Goal: Ask a question: Seek information or help from site administrators or community

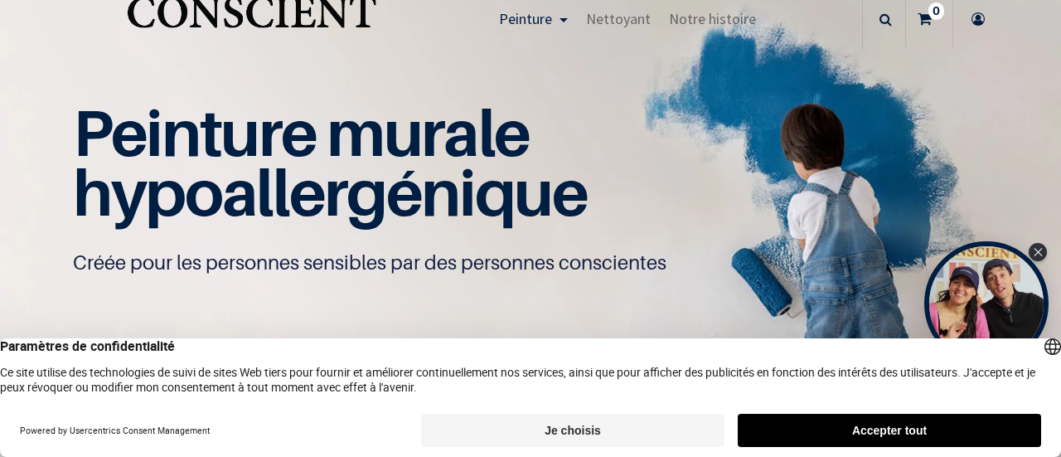
scroll to position [55, 0]
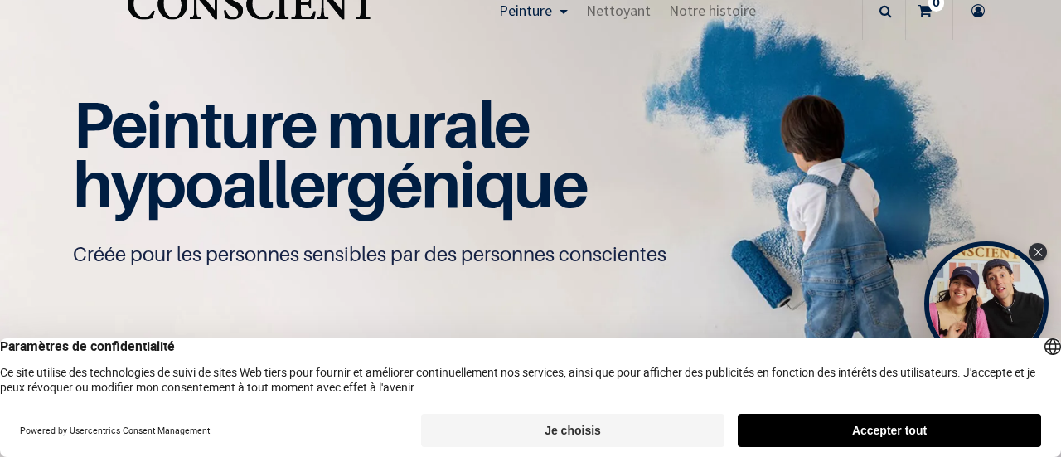
click at [830, 445] on button "Accepter tout" at bounding box center [889, 430] width 303 height 33
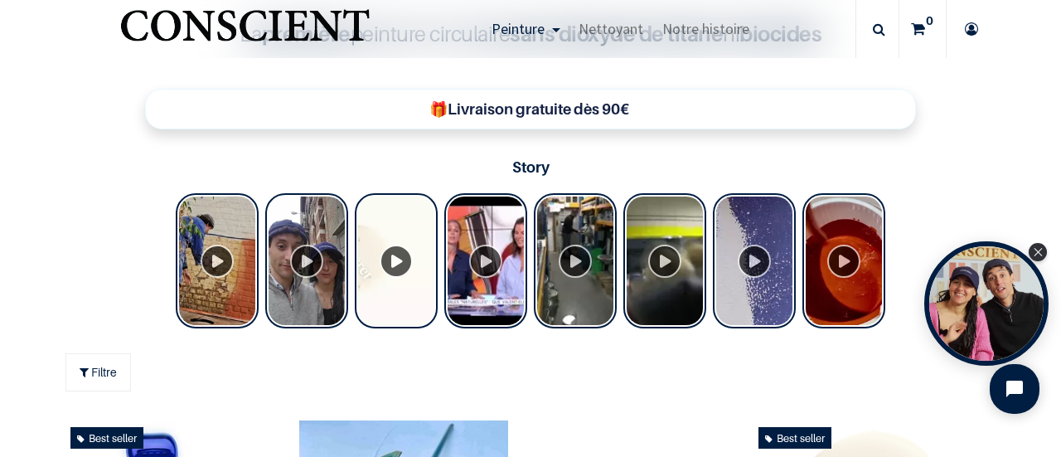
scroll to position [541, 0]
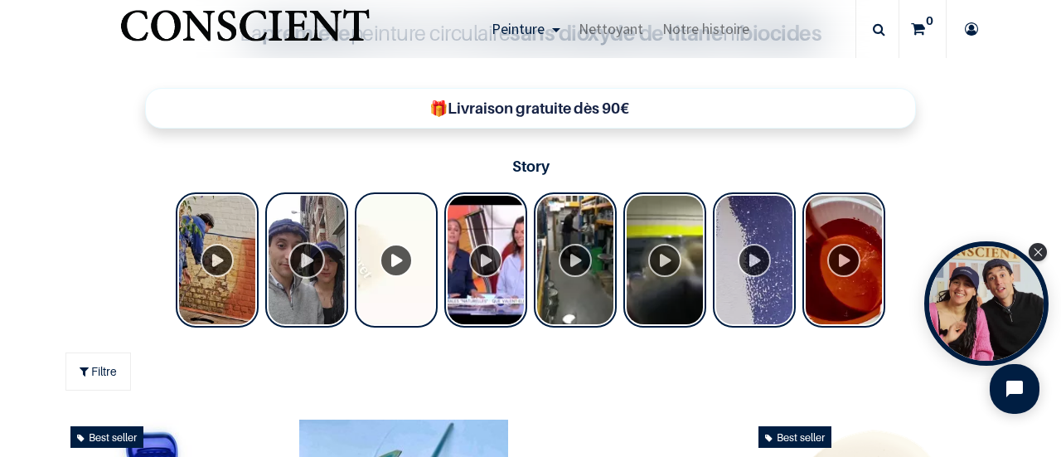
click at [293, 252] on div "Tolstoy Stories" at bounding box center [306, 259] width 83 height 135
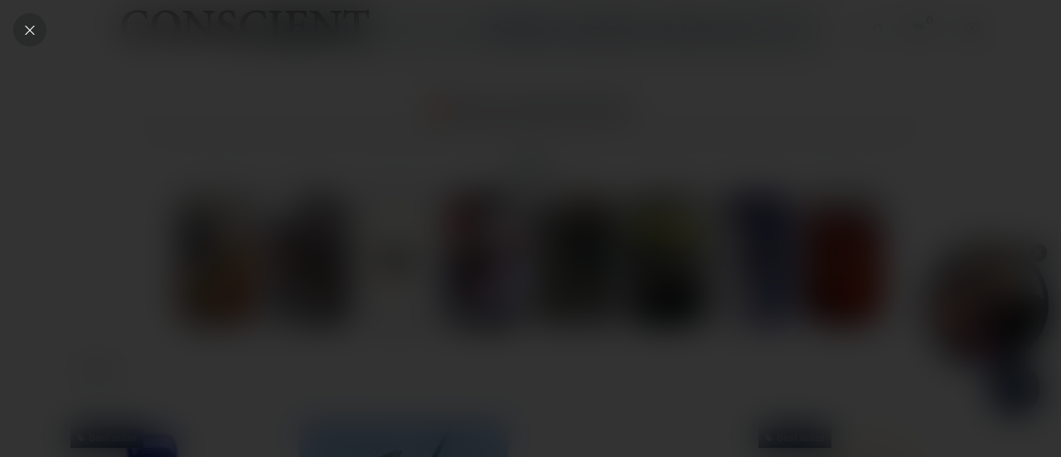
click at [28, 22] on icon "Close" at bounding box center [29, 29] width 15 height 15
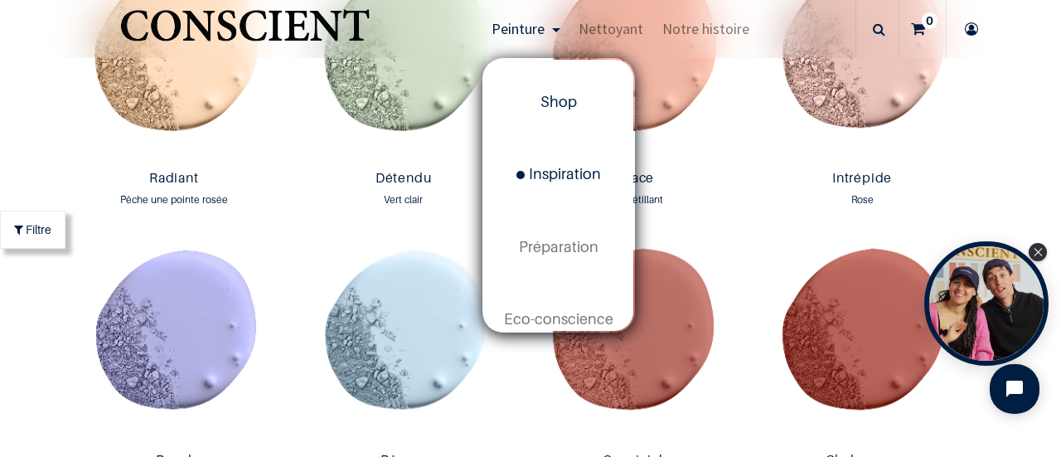
scroll to position [104, 0]
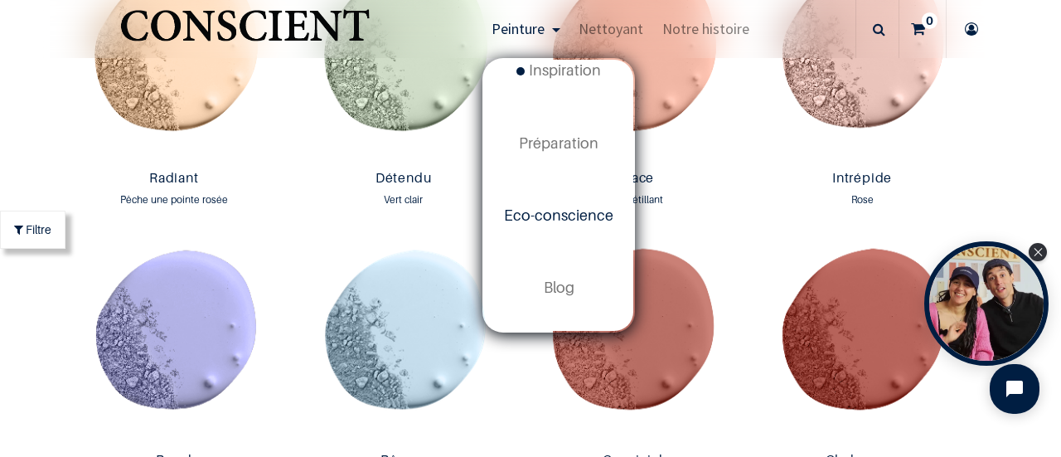
click at [532, 215] on span "Eco-conscience" at bounding box center [558, 214] width 109 height 17
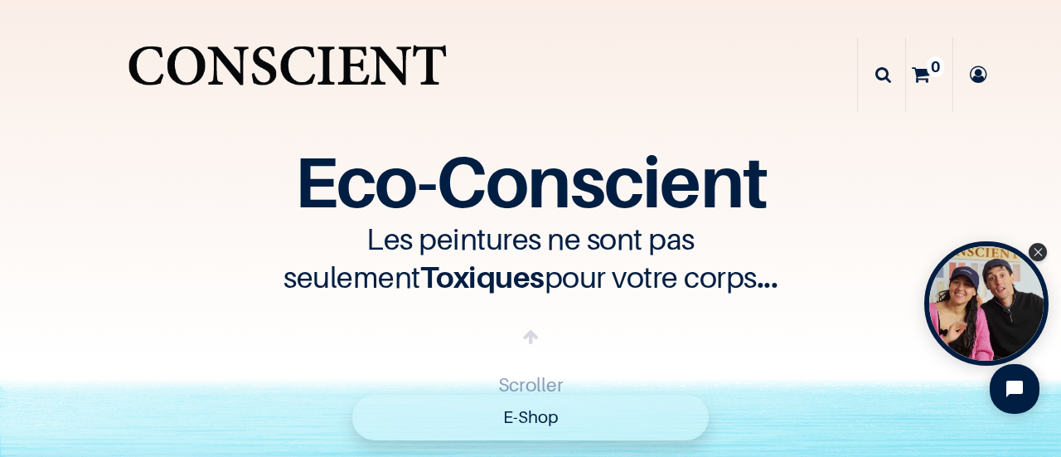
click at [483, 417] on link "E-Shop" at bounding box center [530, 417] width 356 height 46
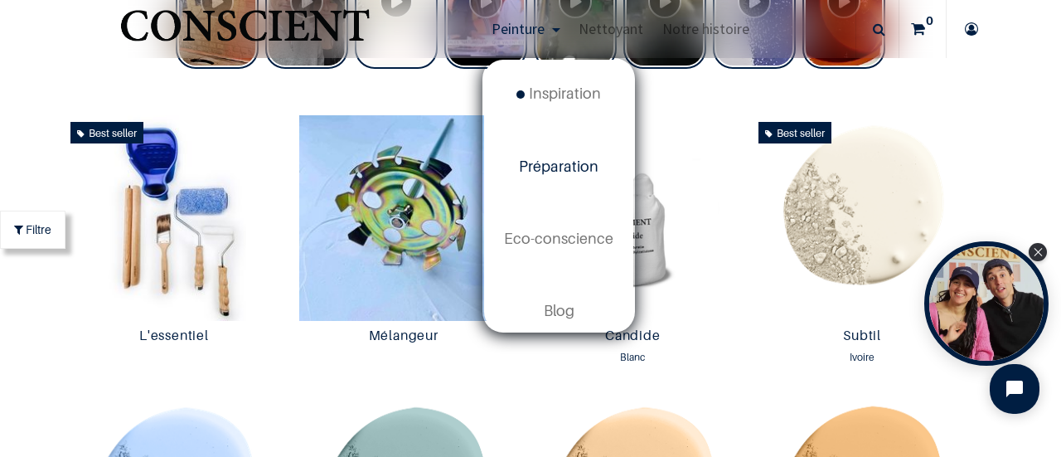
scroll to position [82, 0]
click at [555, 228] on span "Eco-conscience" at bounding box center [558, 236] width 109 height 17
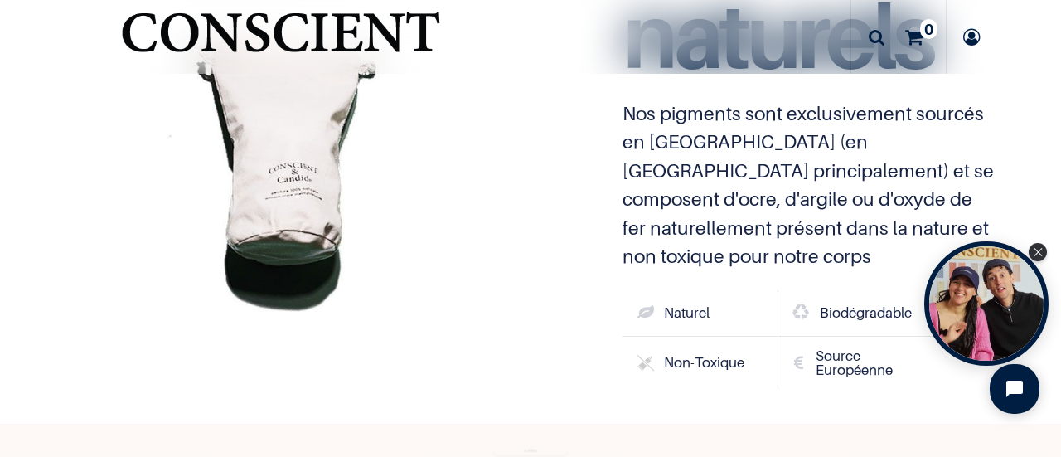
scroll to position [4679, 0]
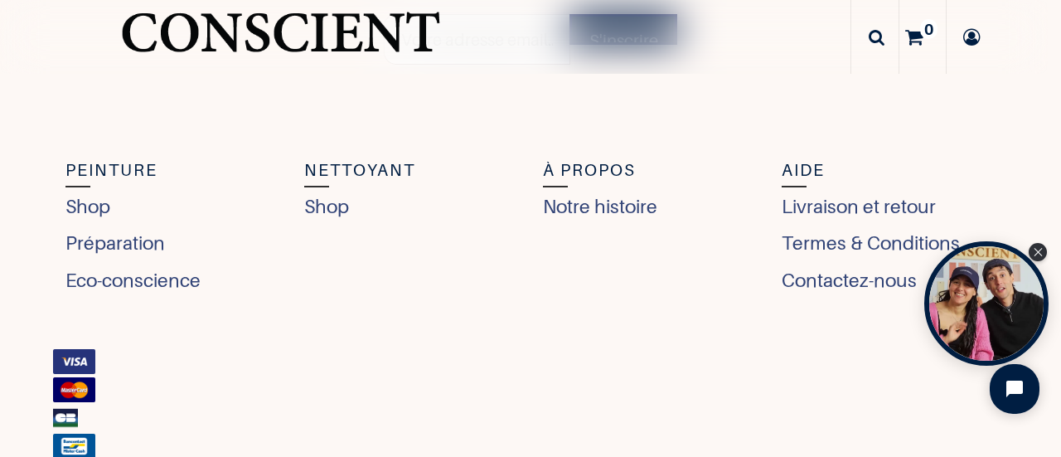
click at [502, 273] on div "Nettoyant Shop" at bounding box center [411, 234] width 239 height 155
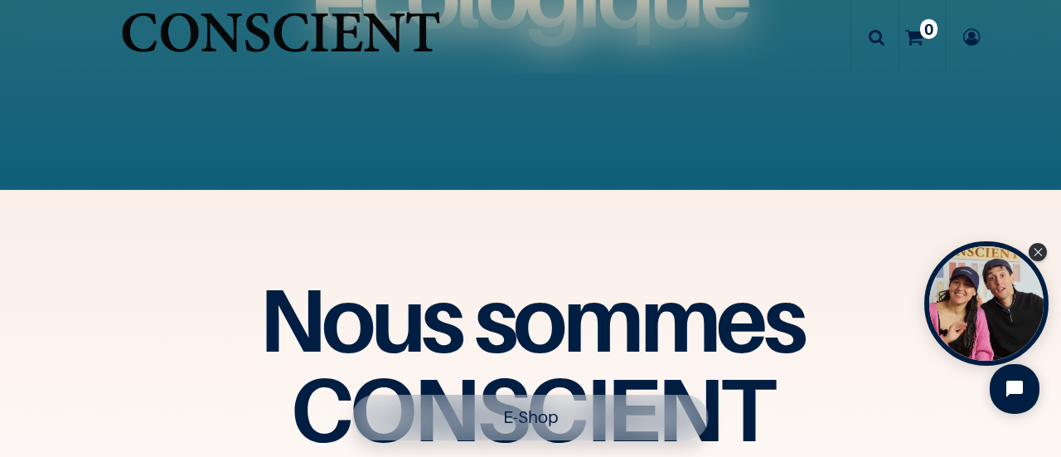
scroll to position [1942, 0]
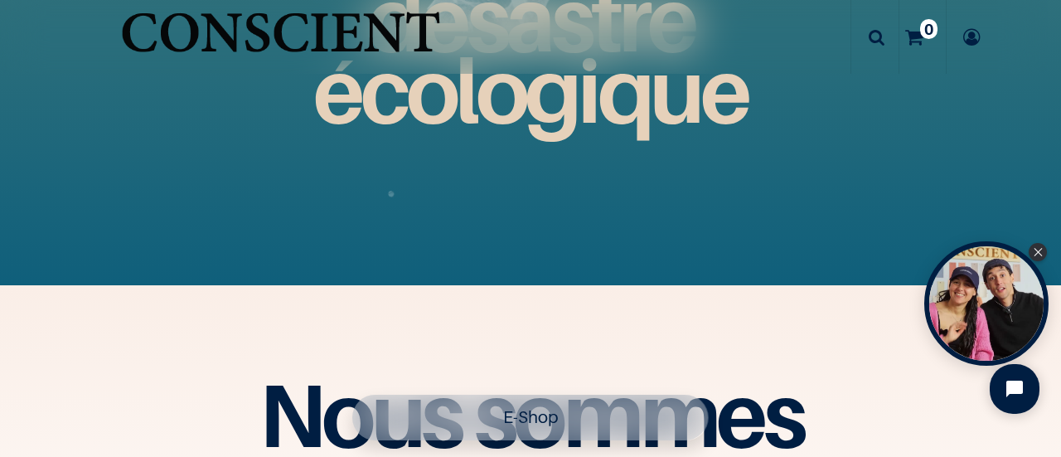
click at [520, 404] on link "E-Shop" at bounding box center [530, 417] width 356 height 46
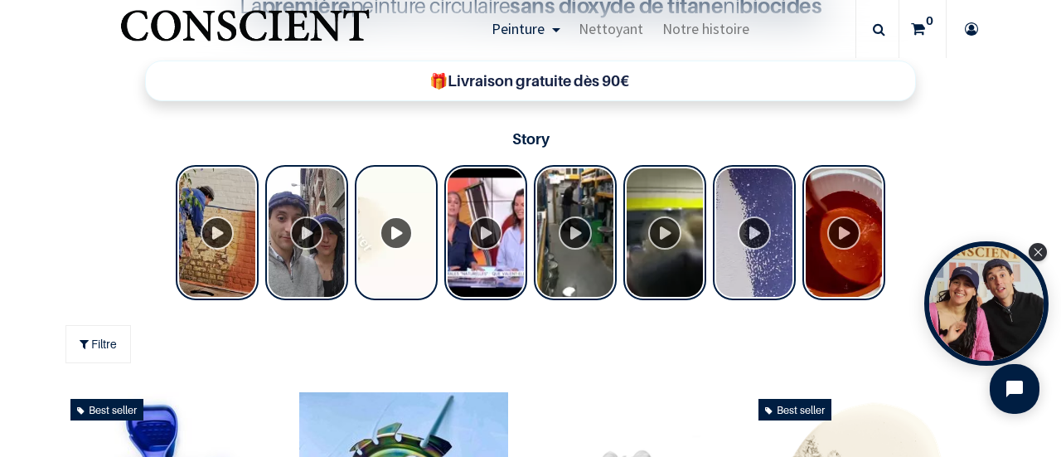
scroll to position [569, 0]
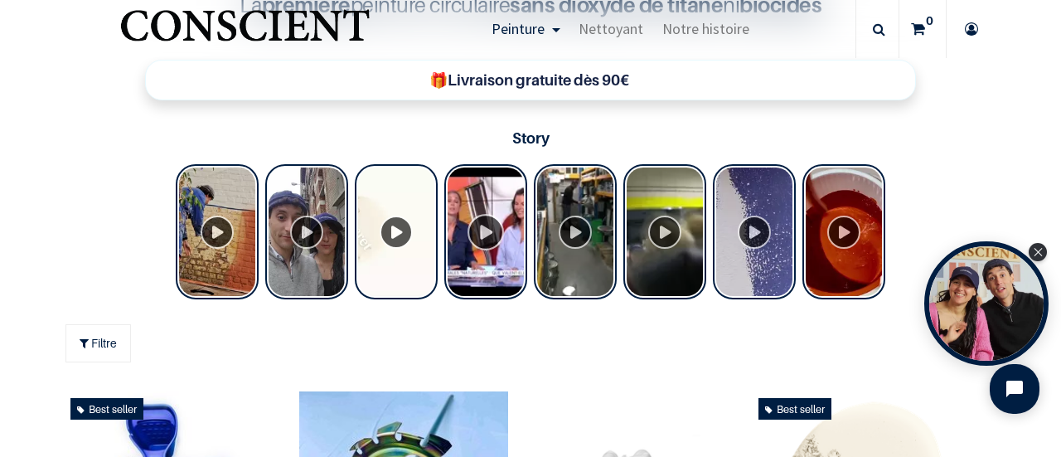
click at [485, 228] on div "Tolstoy Stories" at bounding box center [485, 231] width 83 height 135
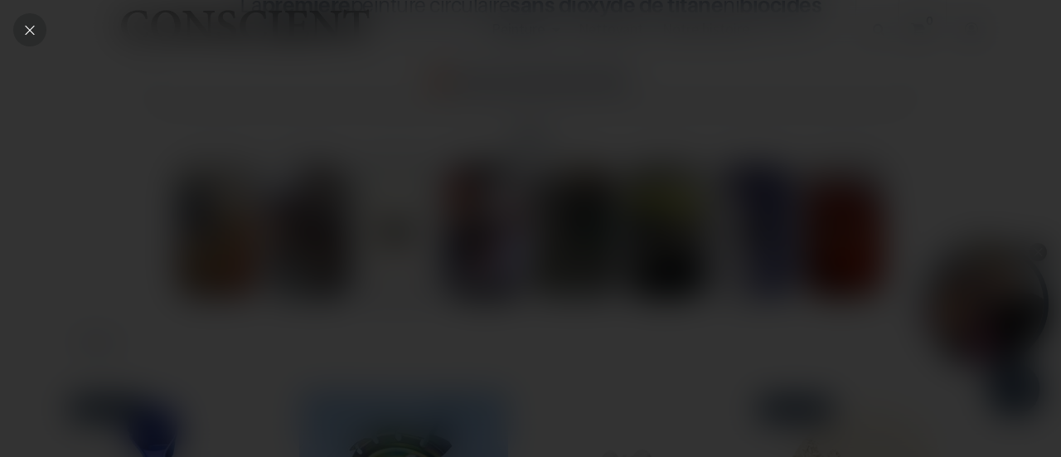
click at [29, 27] on icon "Close" at bounding box center [29, 29] width 15 height 15
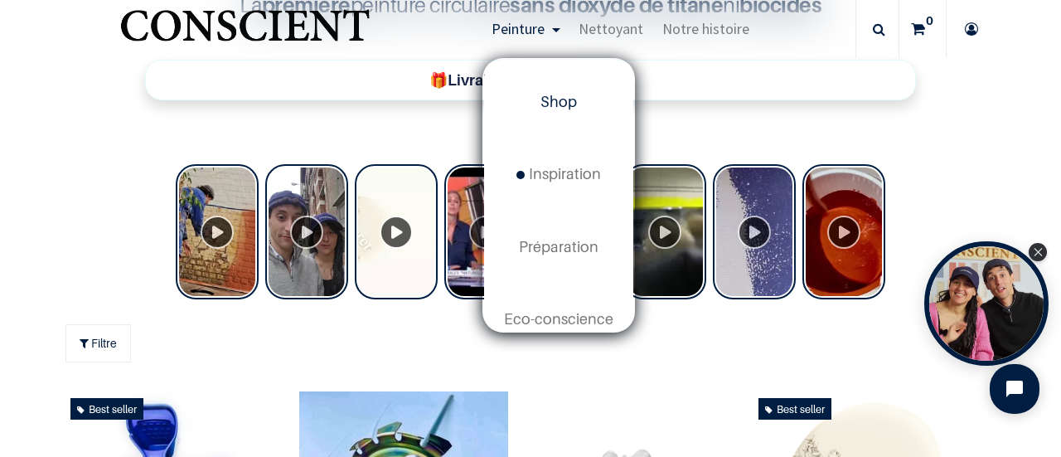
click at [560, 106] on span "Shop" at bounding box center [558, 101] width 36 height 17
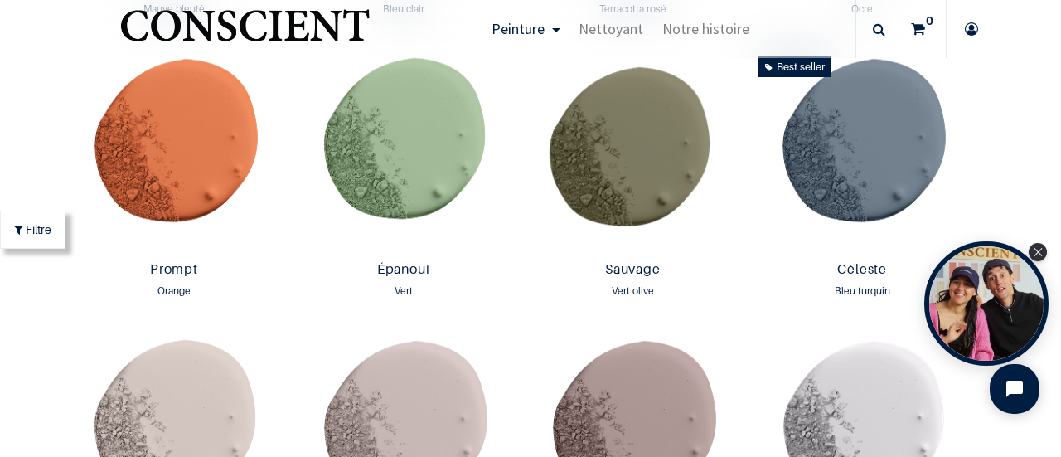
scroll to position [2240, 0]
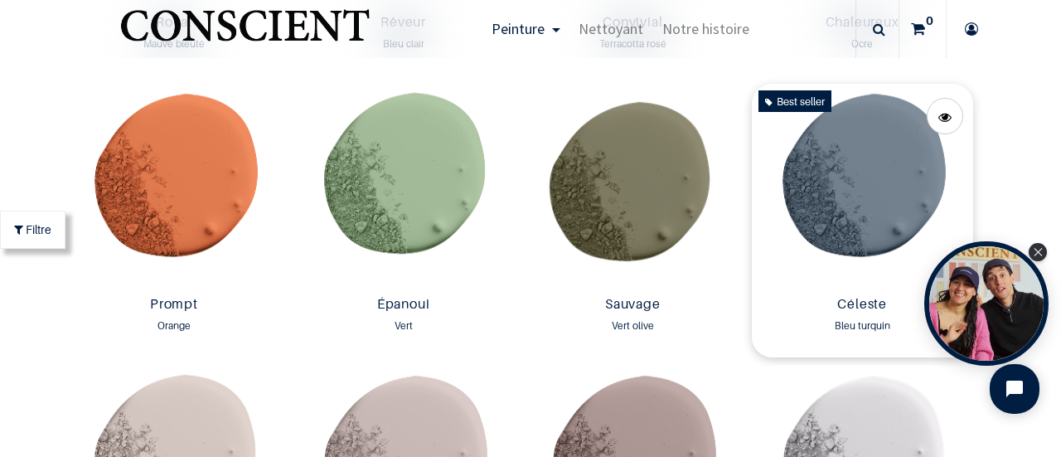
click at [806, 198] on img at bounding box center [862, 187] width 221 height 206
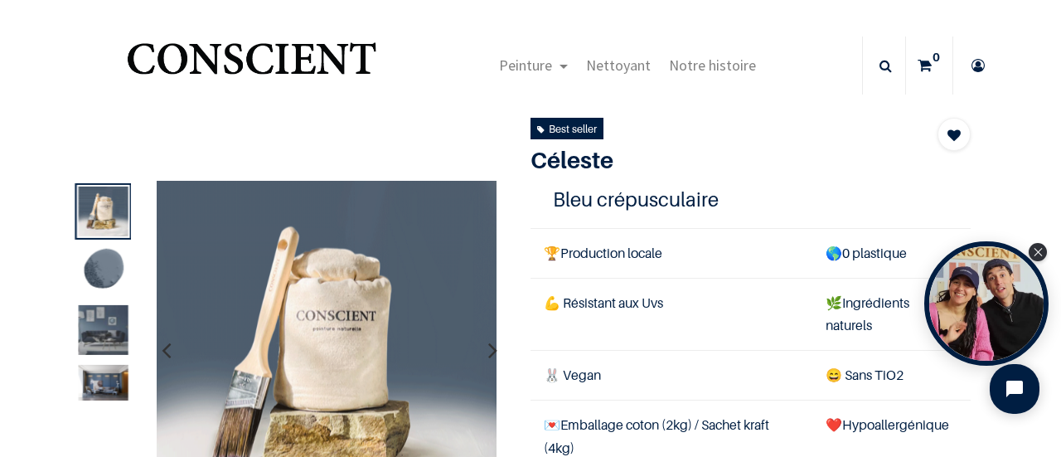
scroll to position [66, 0]
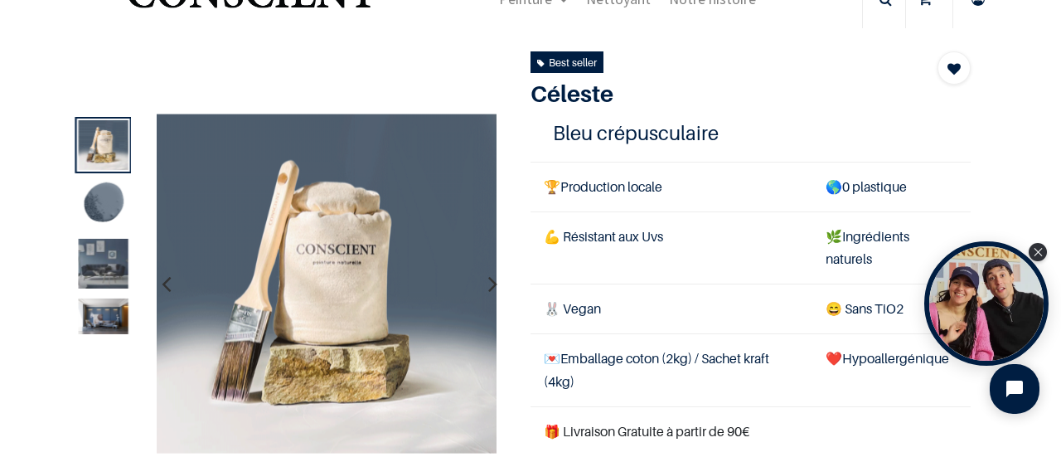
click at [93, 251] on img at bounding box center [103, 264] width 50 height 50
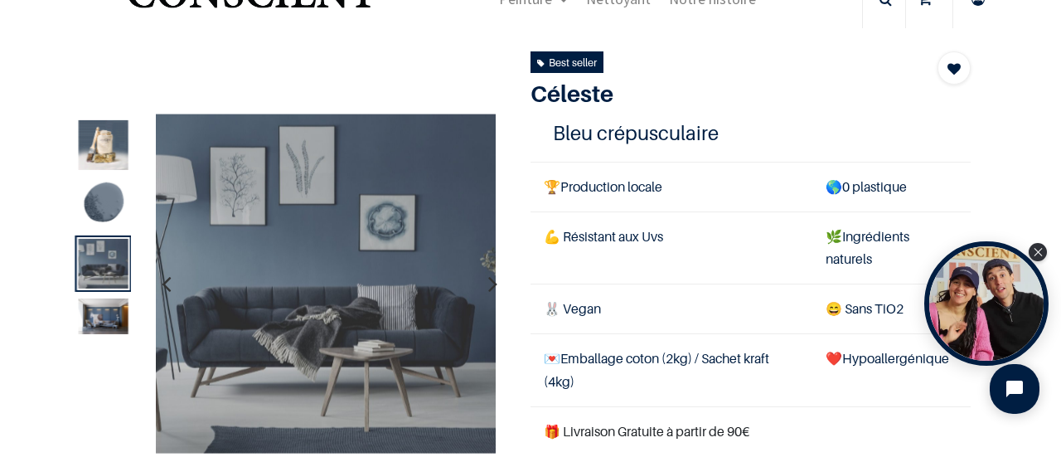
click at [99, 195] on img at bounding box center [103, 204] width 50 height 50
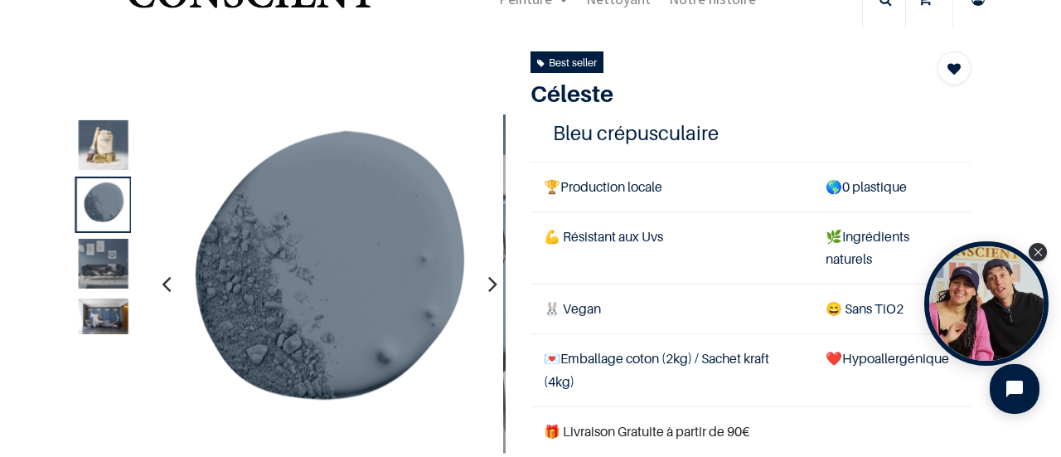
click at [113, 151] on img at bounding box center [103, 145] width 50 height 50
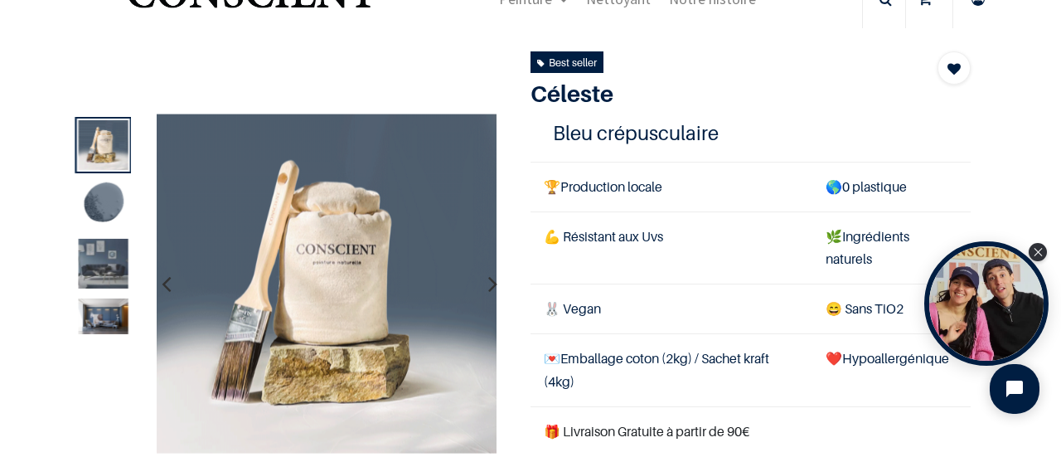
click at [102, 271] on img at bounding box center [103, 264] width 50 height 50
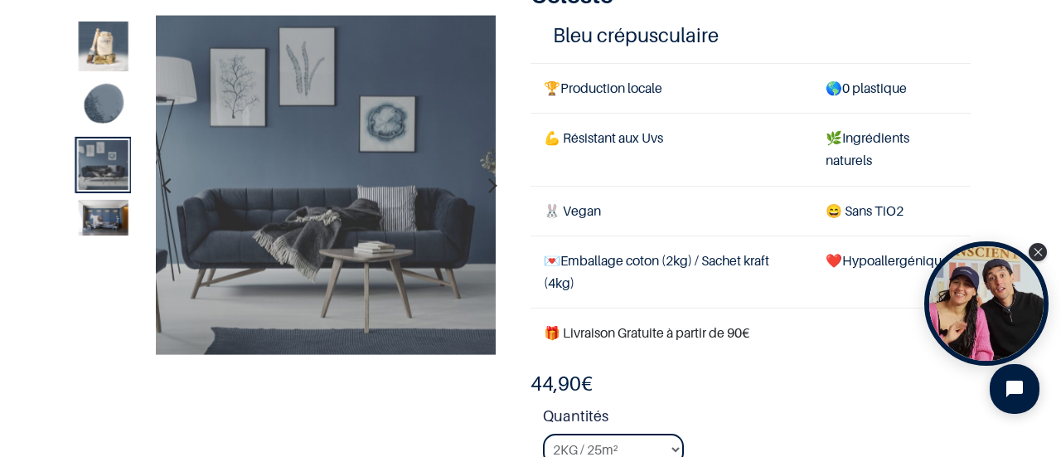
scroll to position [114, 0]
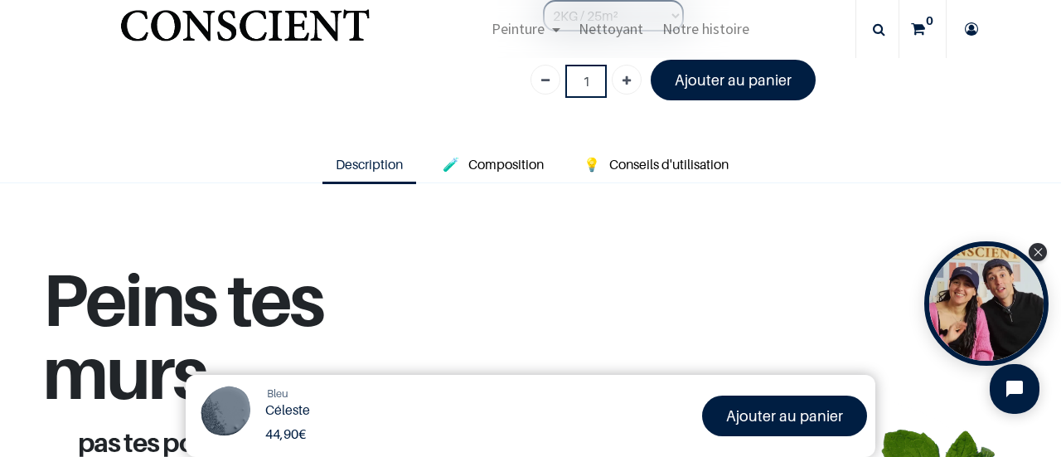
scroll to position [238, 0]
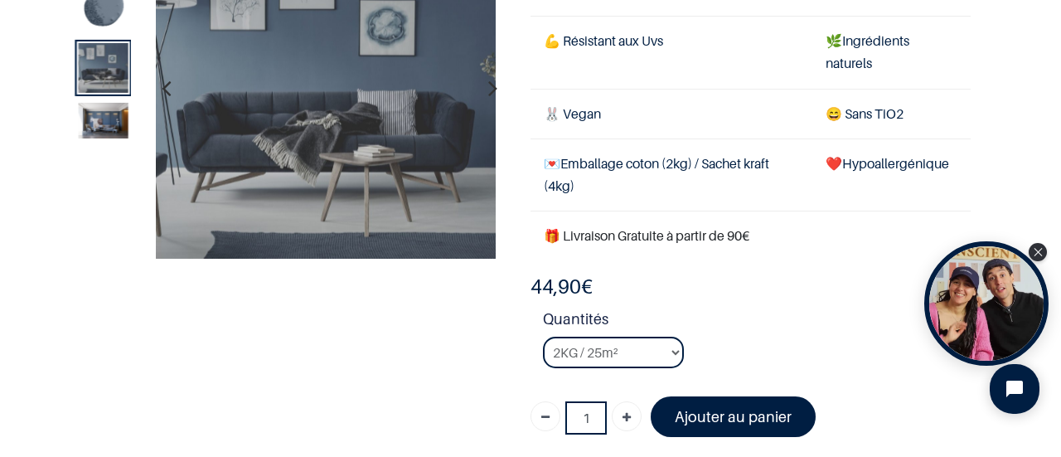
scroll to position [162, 0]
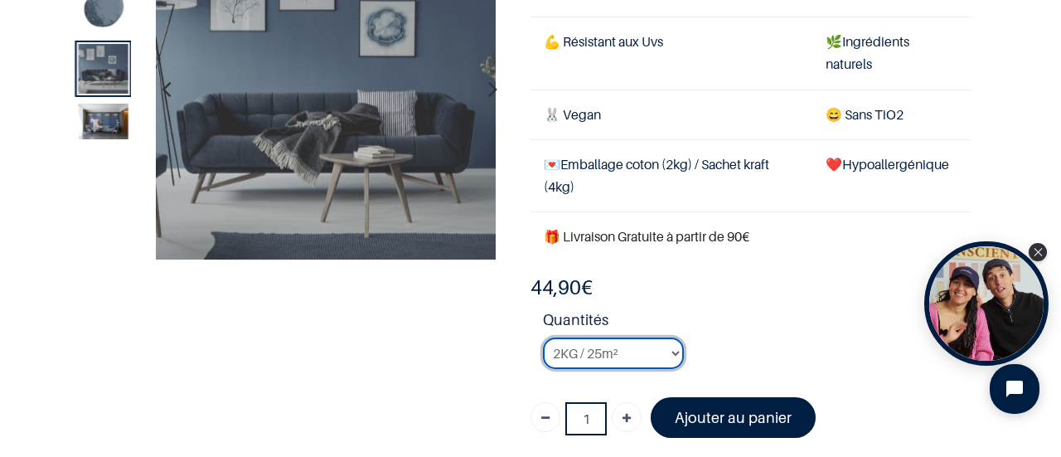
click at [577, 346] on select "2KG / 25m² 4KG / 50m² 8KG / 100m² Testeur" at bounding box center [613, 352] width 141 height 31
click at [543, 337] on select "2KG / 25m² 4KG / 50m² 8KG / 100m² Testeur" at bounding box center [613, 352] width 141 height 31
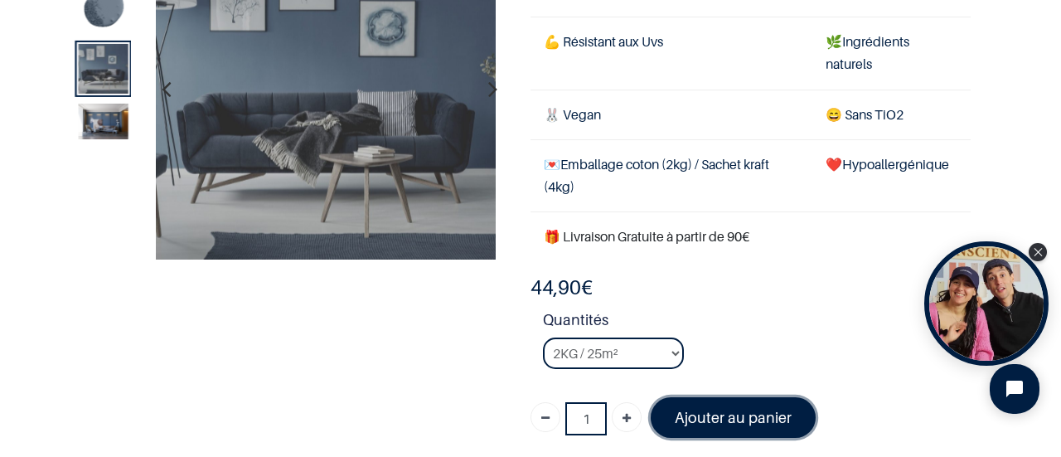
click at [703, 410] on font "Ajouter au panier" at bounding box center [733, 417] width 117 height 17
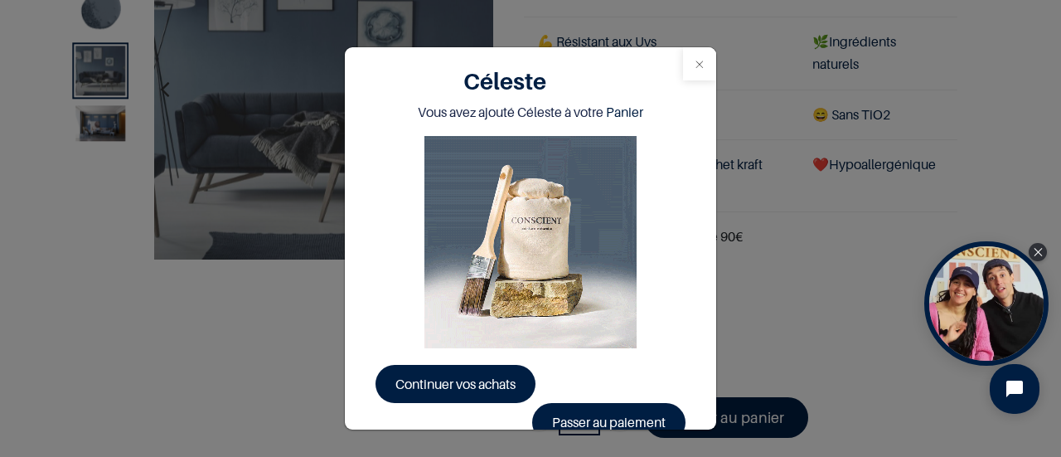
click at [696, 63] on button "Close" at bounding box center [699, 63] width 33 height 33
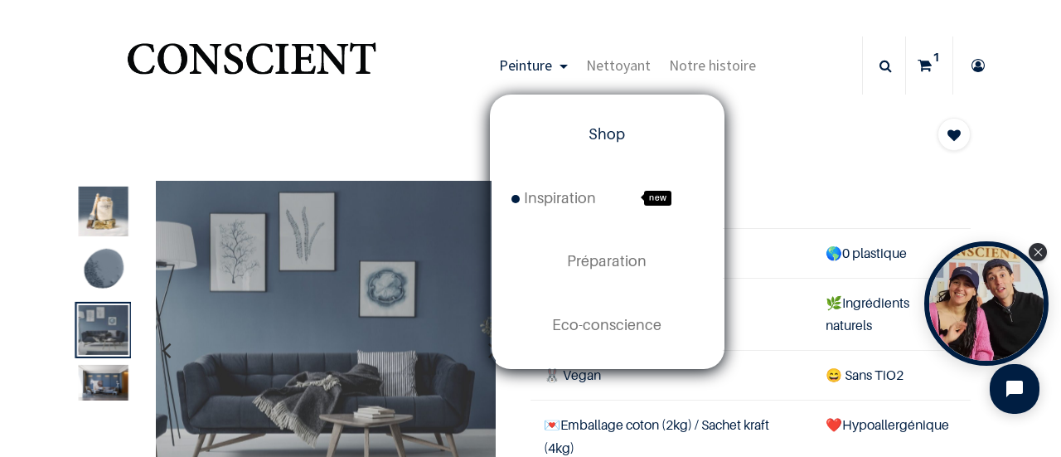
click at [608, 137] on span "Shop" at bounding box center [606, 133] width 36 height 17
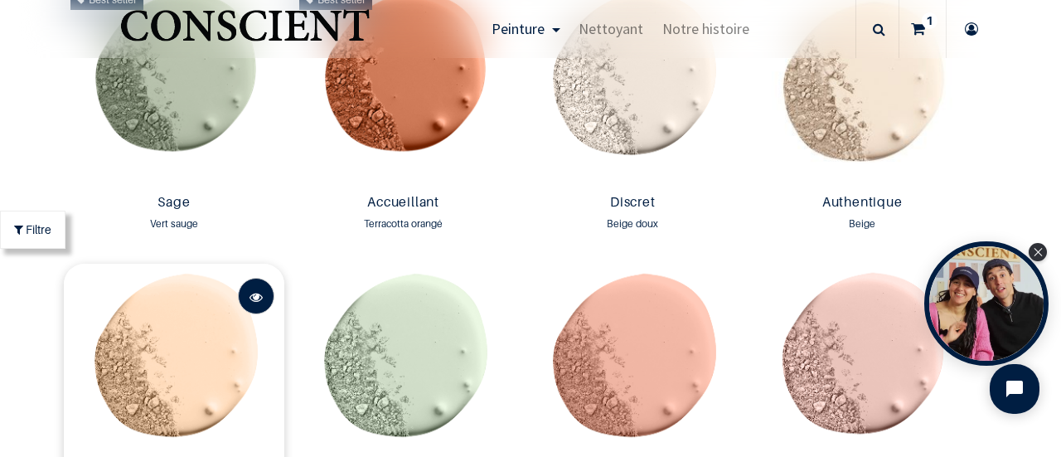
scroll to position [1493, 0]
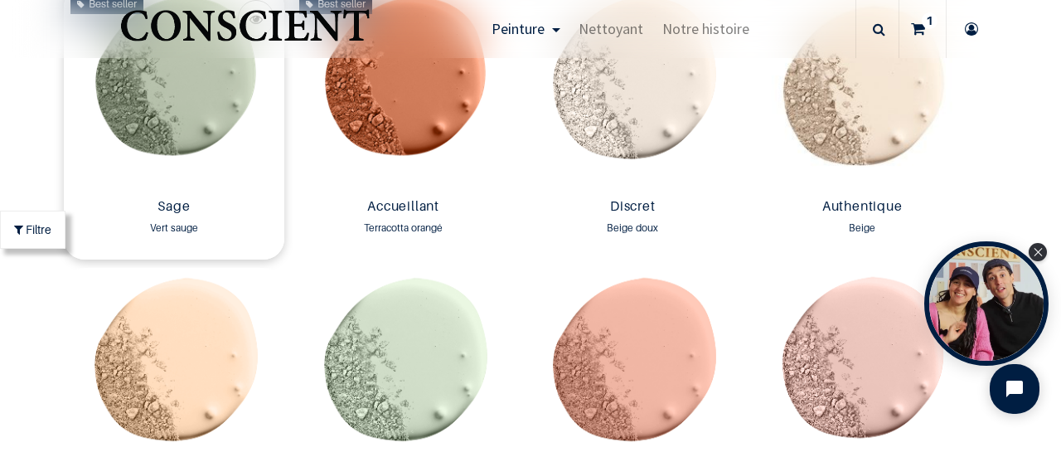
click at [170, 123] on img at bounding box center [174, 89] width 221 height 206
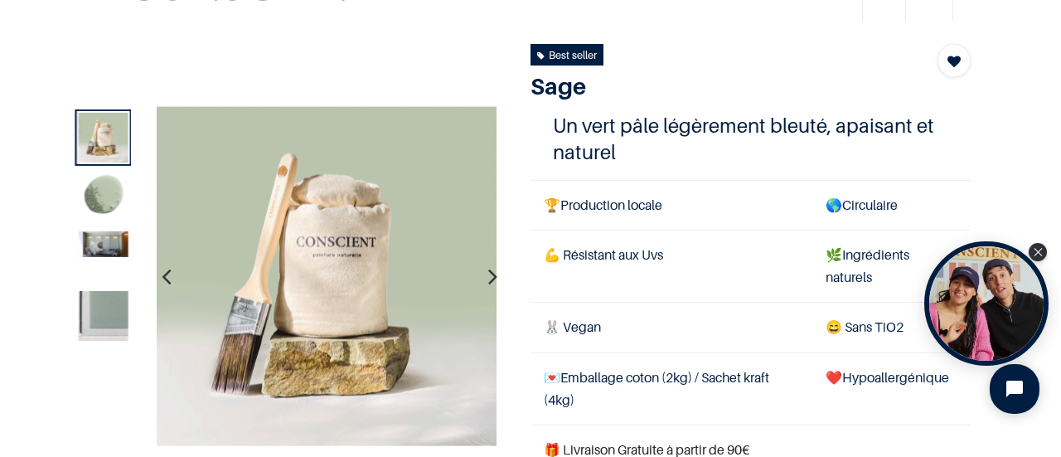
scroll to position [75, 0]
click at [109, 317] on img at bounding box center [103, 315] width 50 height 50
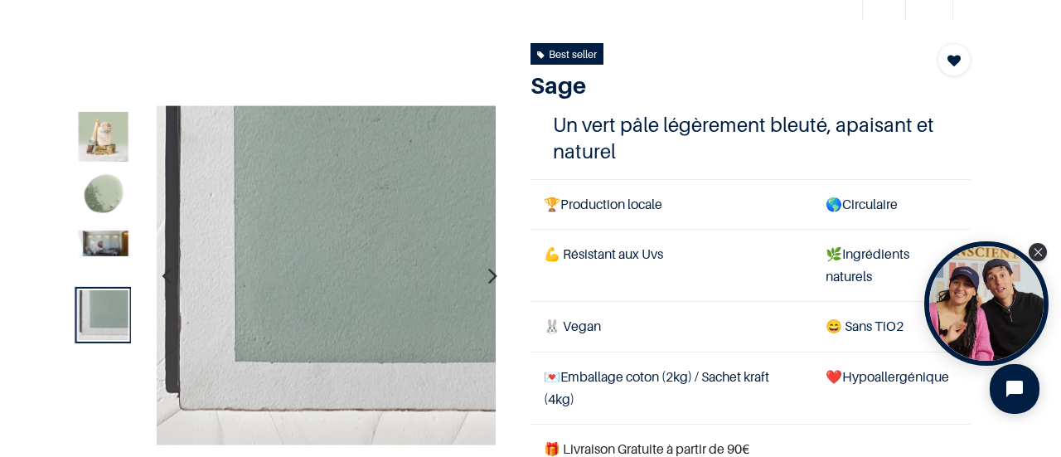
click at [94, 243] on img at bounding box center [103, 243] width 50 height 26
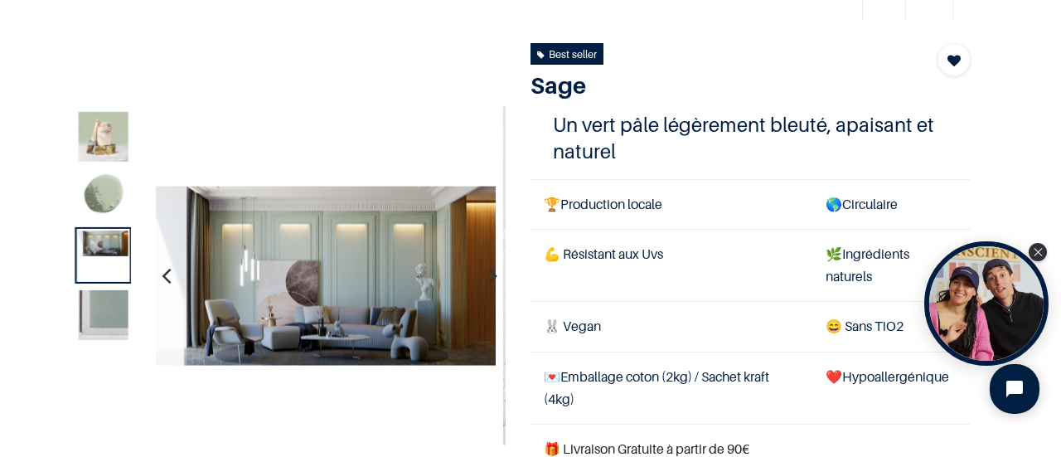
click at [107, 302] on img at bounding box center [103, 315] width 50 height 50
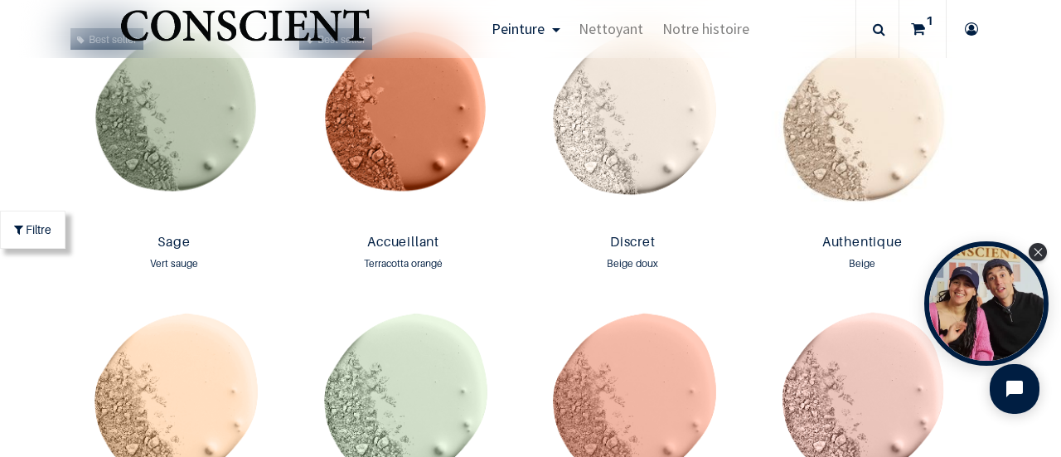
scroll to position [1456, 0]
click at [424, 117] on img at bounding box center [403, 125] width 221 height 206
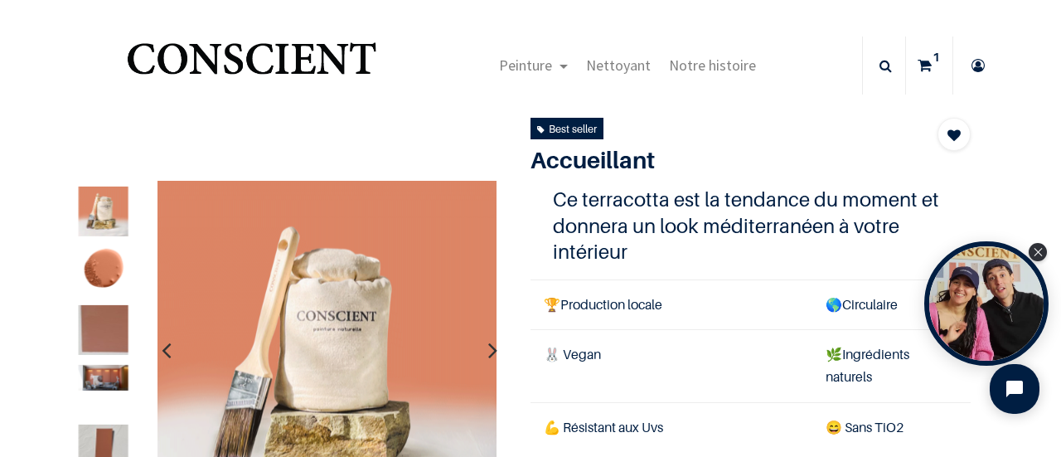
scroll to position [119, 0]
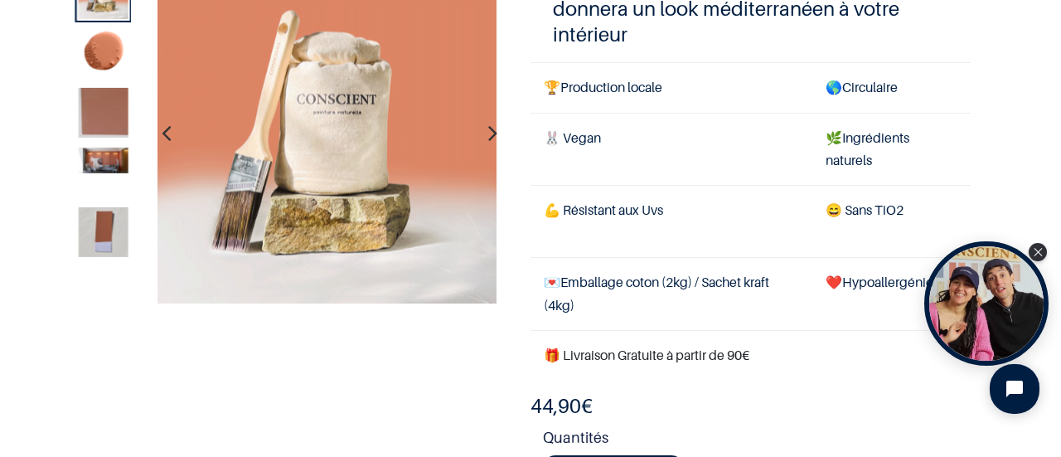
click at [101, 218] on img at bounding box center [103, 232] width 50 height 50
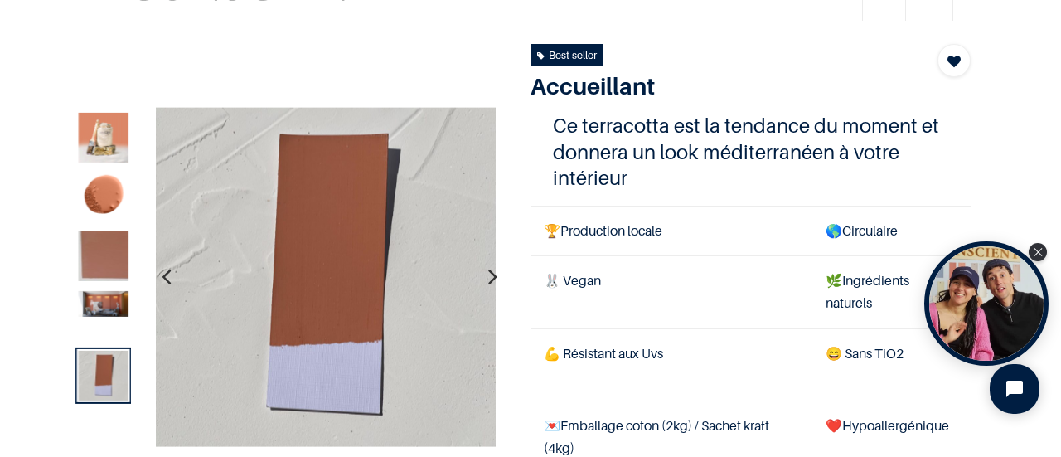
scroll to position [70, 0]
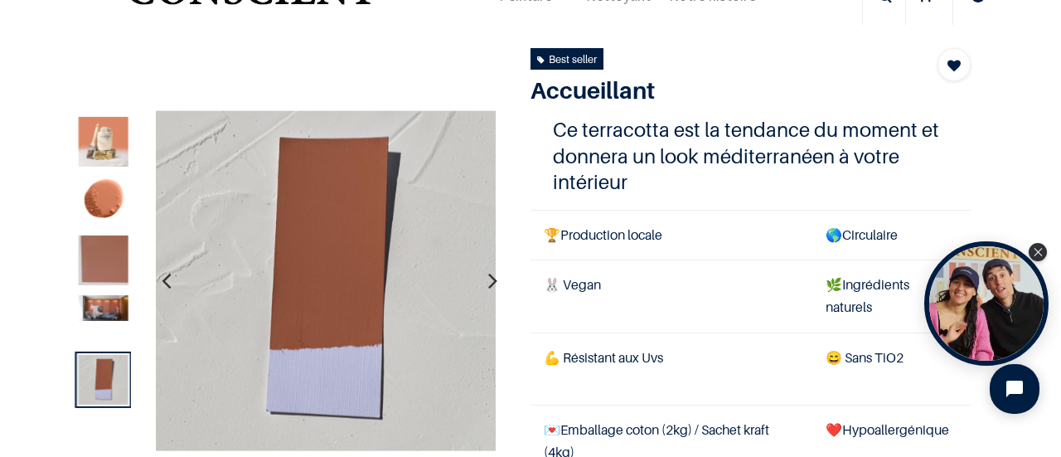
click at [108, 190] on img at bounding box center [103, 201] width 50 height 50
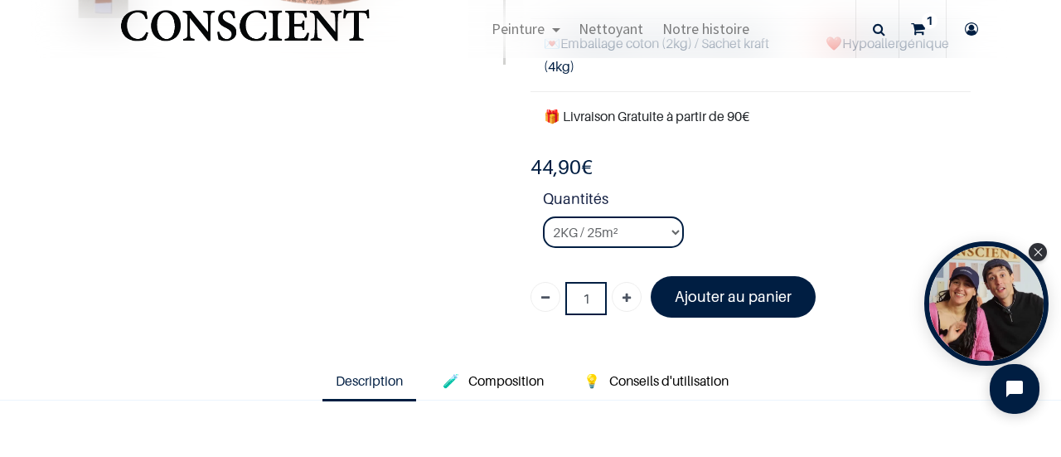
scroll to position [358, 0]
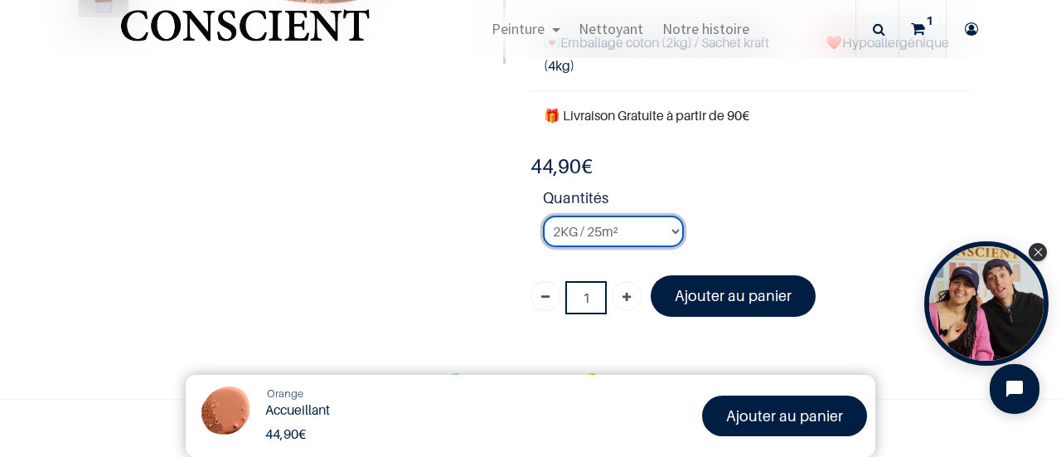
click at [570, 224] on select "2KG / 25m² 4KG / 50m² 8KG / 100m² Testeur" at bounding box center [613, 230] width 141 height 31
select select "96"
click at [543, 215] on select "2KG / 25m² 4KG / 50m² 8KG / 100m² Testeur" at bounding box center [613, 230] width 141 height 31
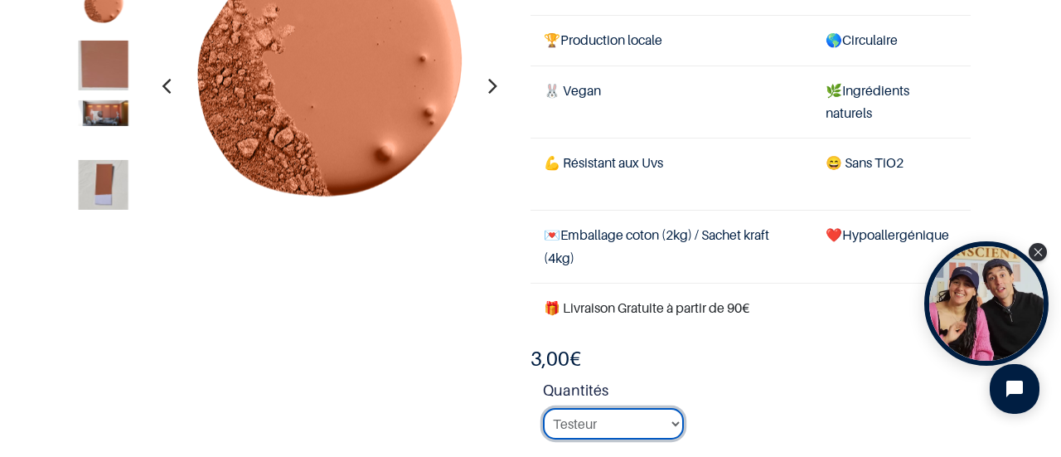
scroll to position [167, 0]
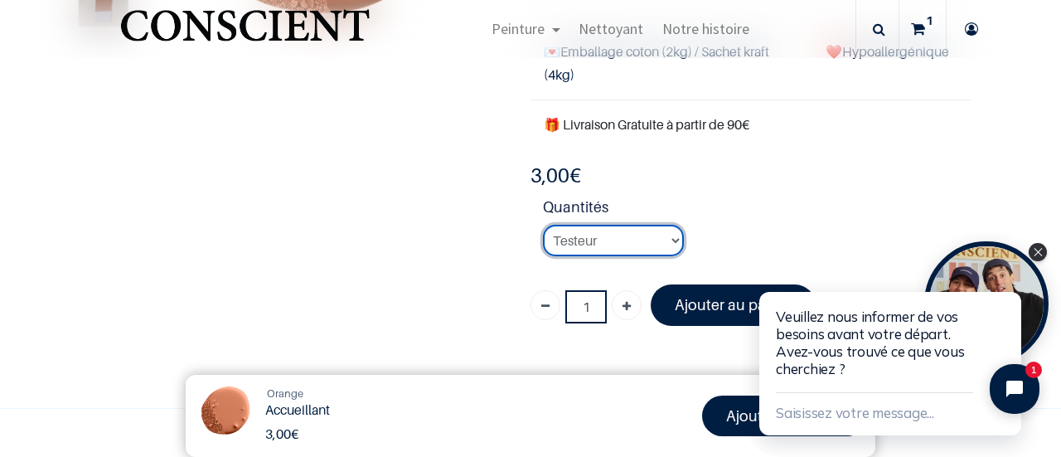
scroll to position [465, 0]
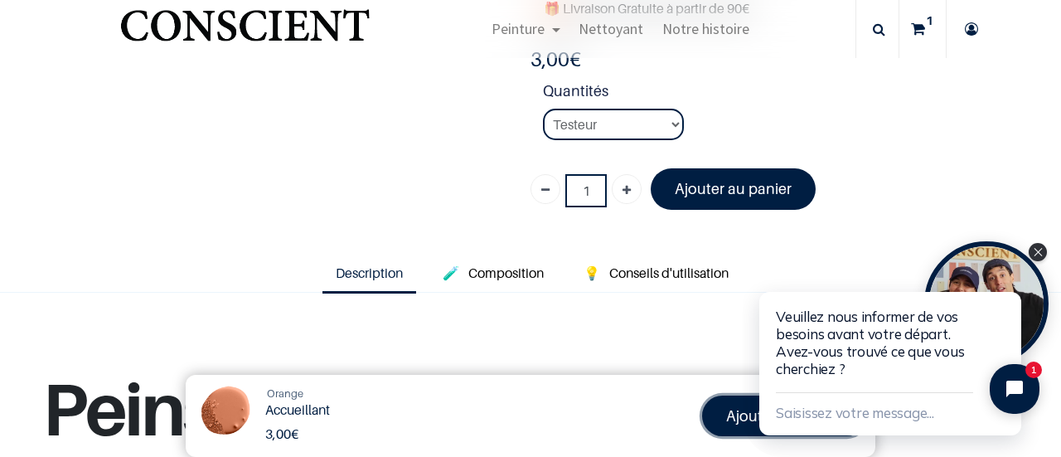
click at [741, 419] on font "Ajouter au panier" at bounding box center [784, 415] width 117 height 17
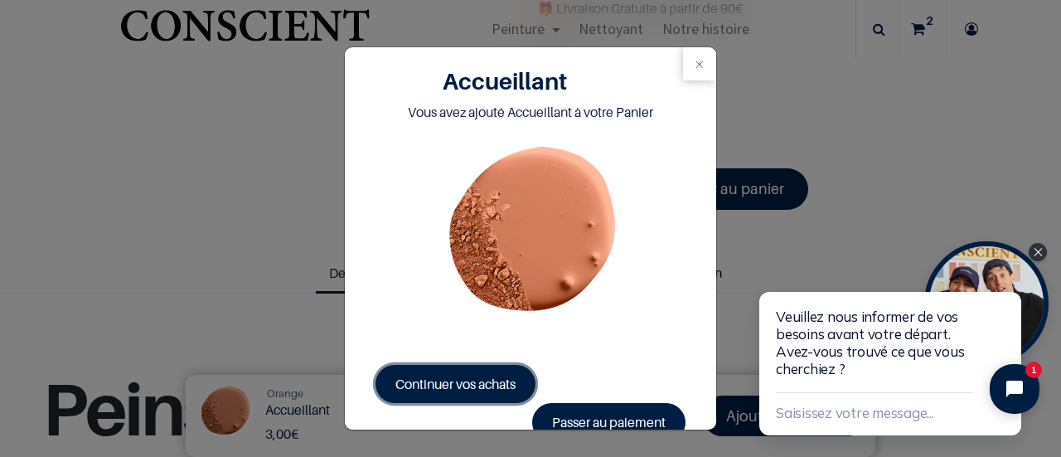
click at [487, 379] on span "Continuer vos achats" at bounding box center [455, 383] width 120 height 17
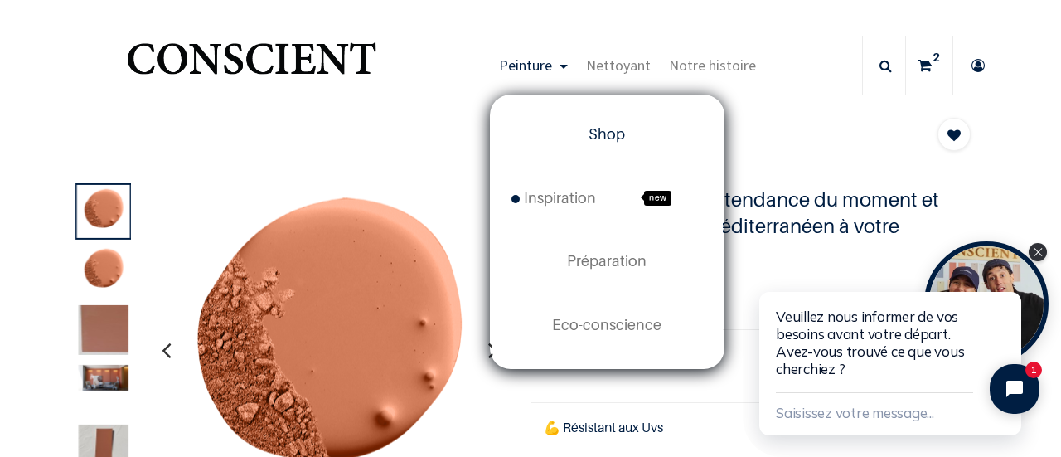
click at [603, 142] on span "Shop" at bounding box center [606, 133] width 36 height 17
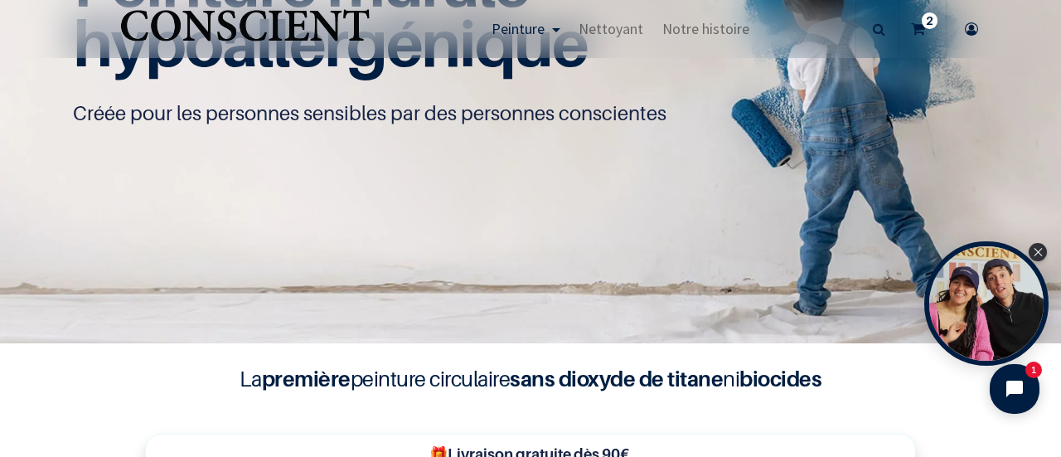
scroll to position [43, 0]
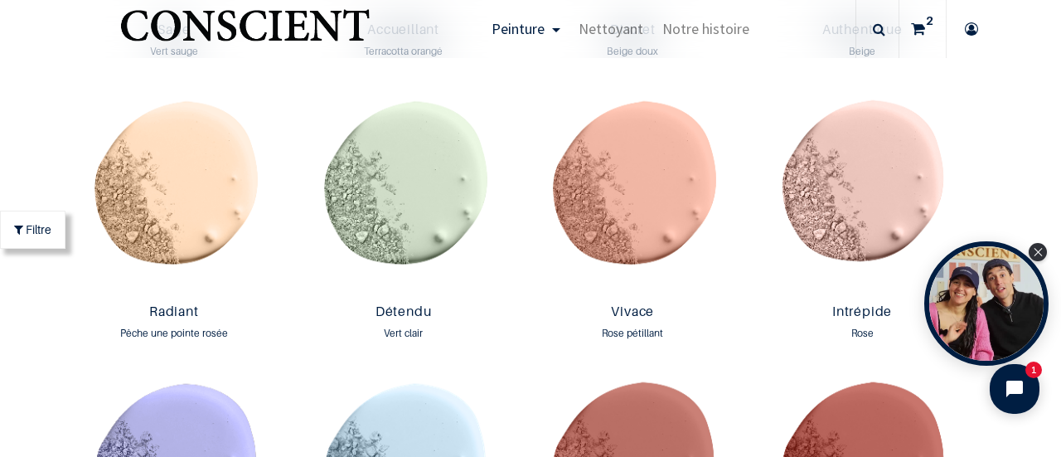
scroll to position [1939, 0]
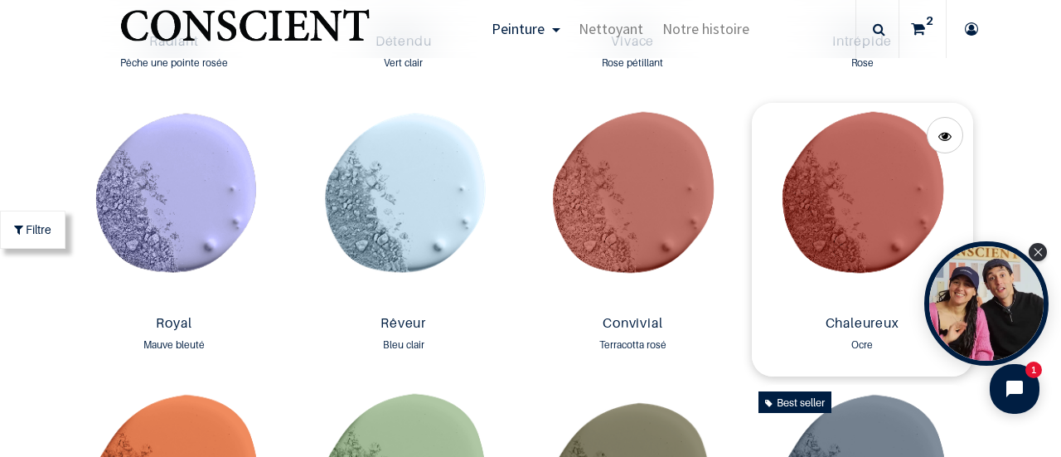
click at [831, 187] on img at bounding box center [862, 206] width 221 height 206
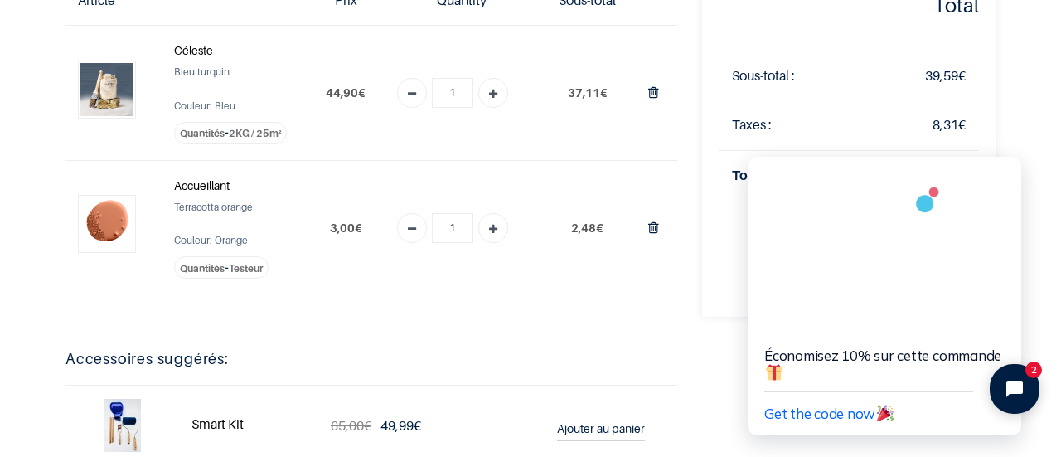
click at [194, 54] on strong "Céleste" at bounding box center [193, 50] width 39 height 14
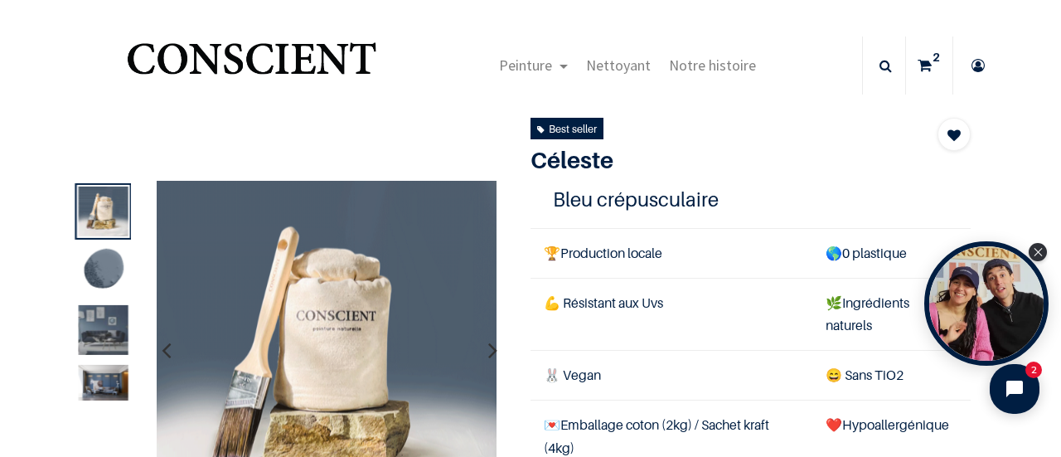
scroll to position [19, 0]
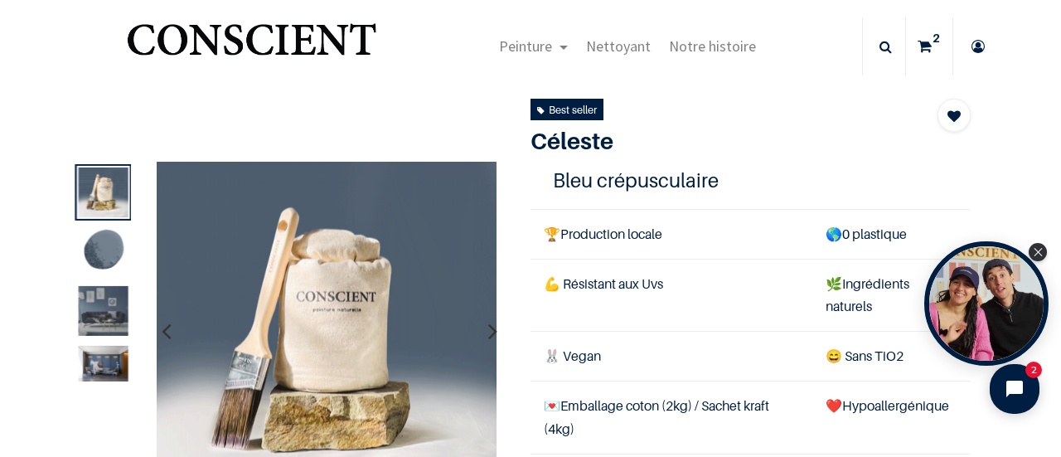
click at [93, 243] on img at bounding box center [103, 251] width 50 height 50
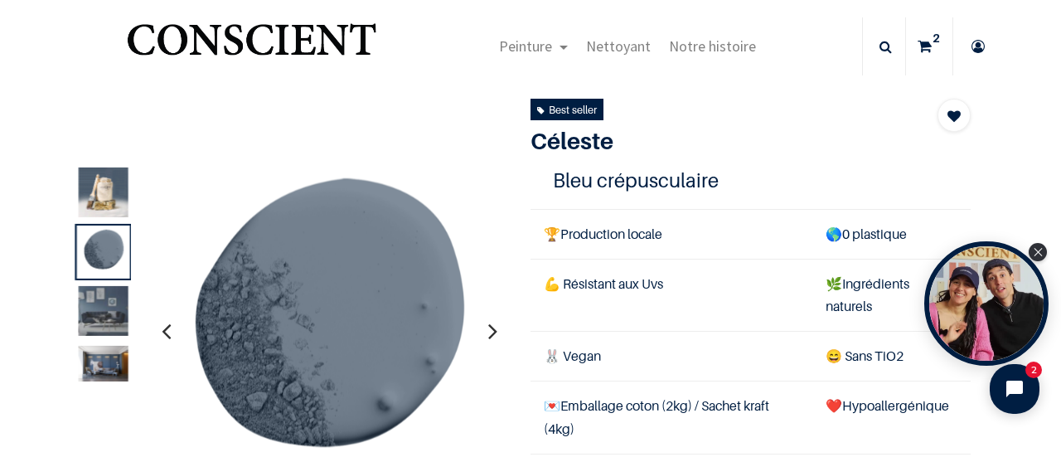
click at [89, 302] on img at bounding box center [103, 311] width 50 height 50
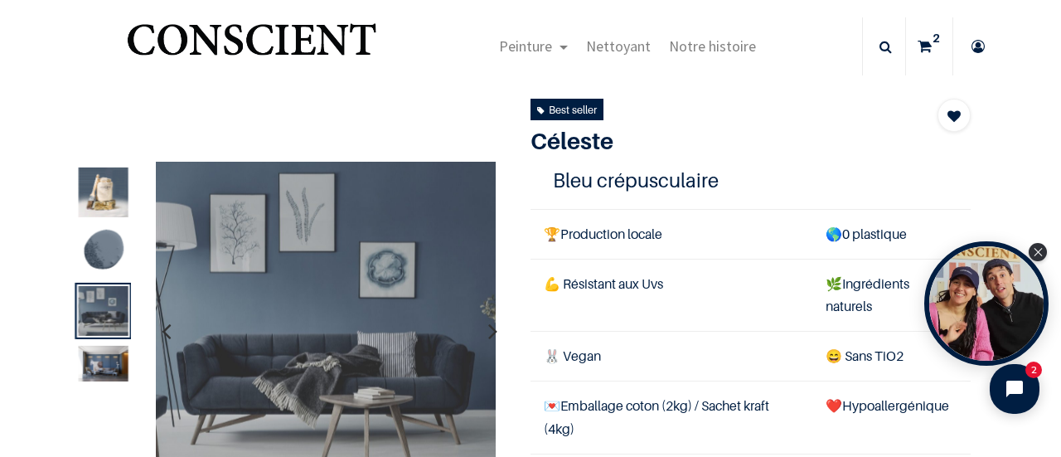
click at [92, 364] on img at bounding box center [103, 364] width 50 height 36
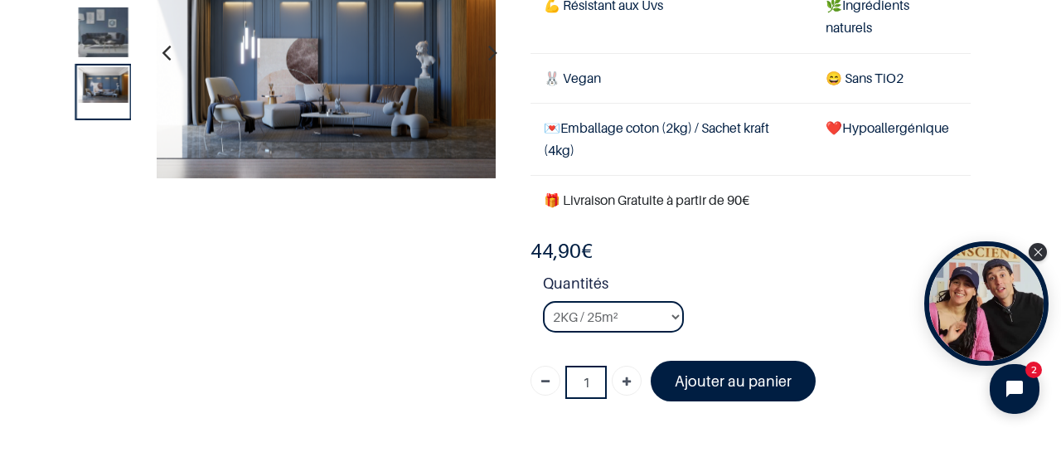
scroll to position [200, 0]
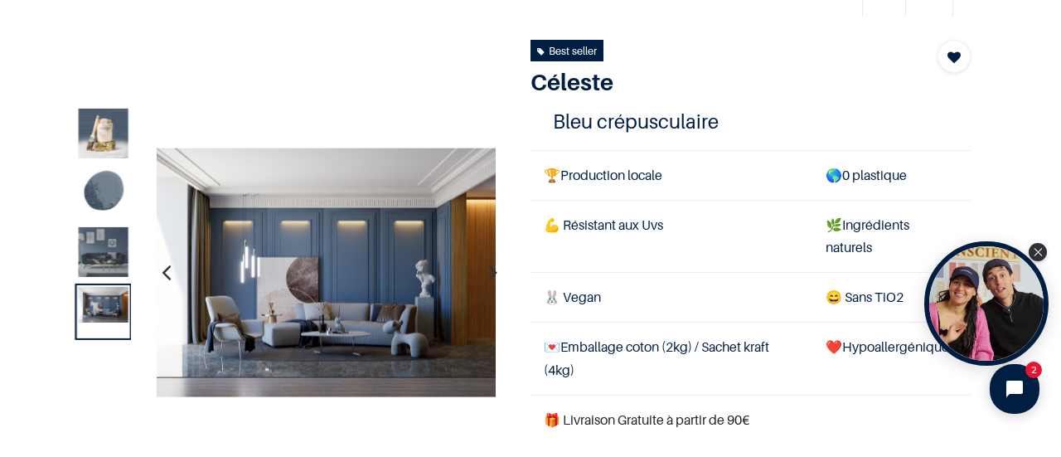
scroll to position [76, 0]
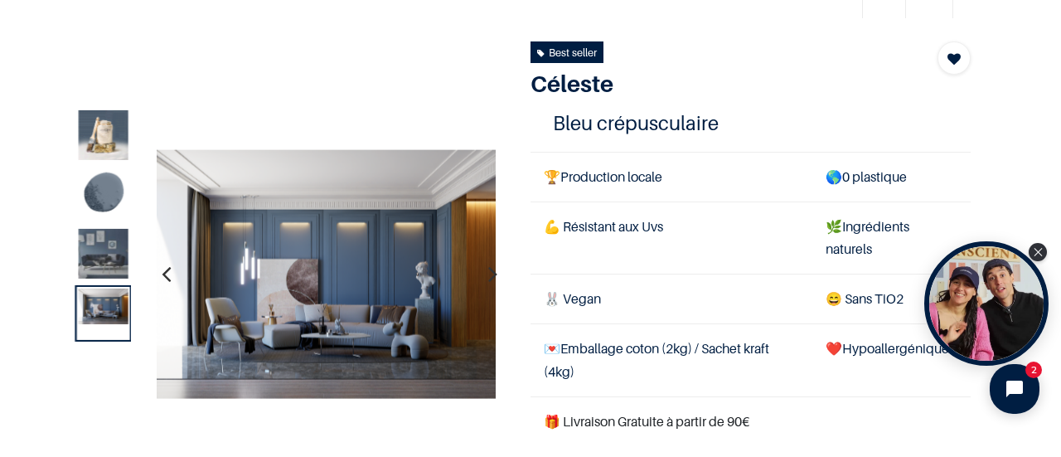
click at [104, 193] on img at bounding box center [103, 194] width 50 height 50
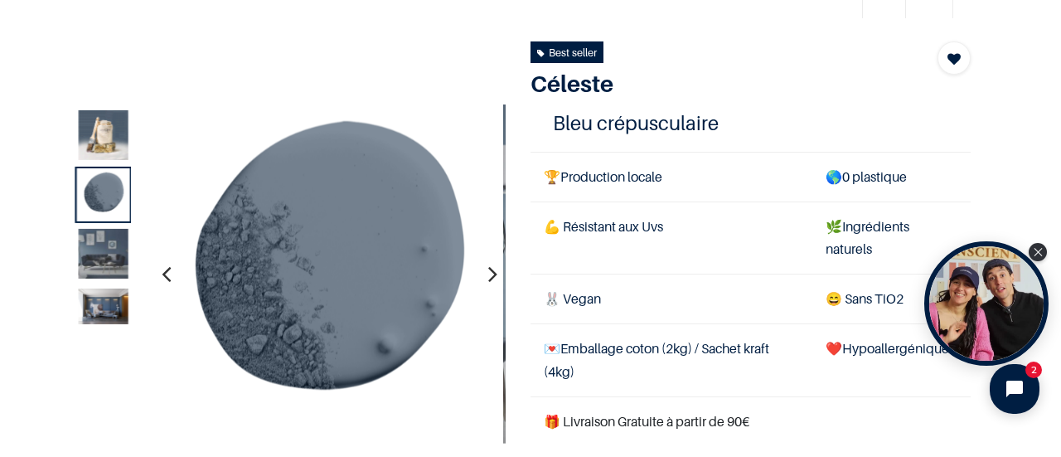
click at [99, 251] on img at bounding box center [103, 254] width 50 height 50
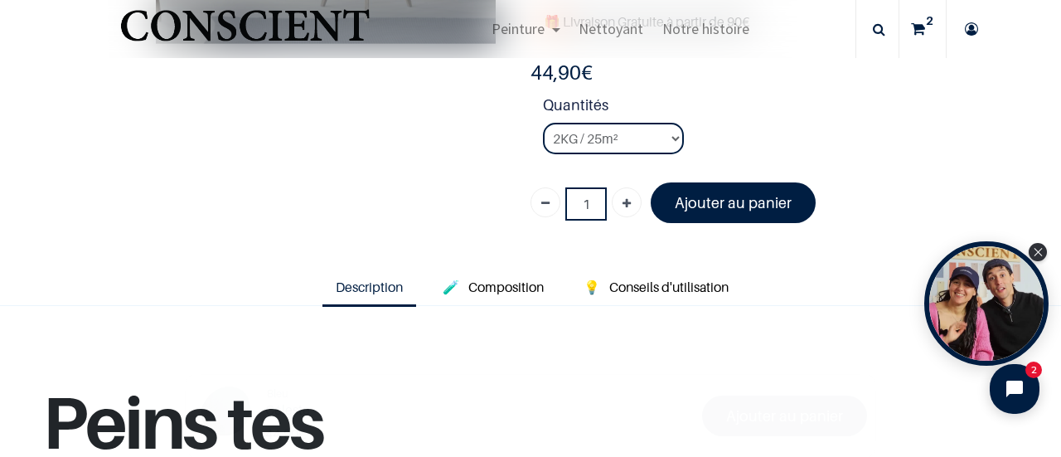
scroll to position [378, 0]
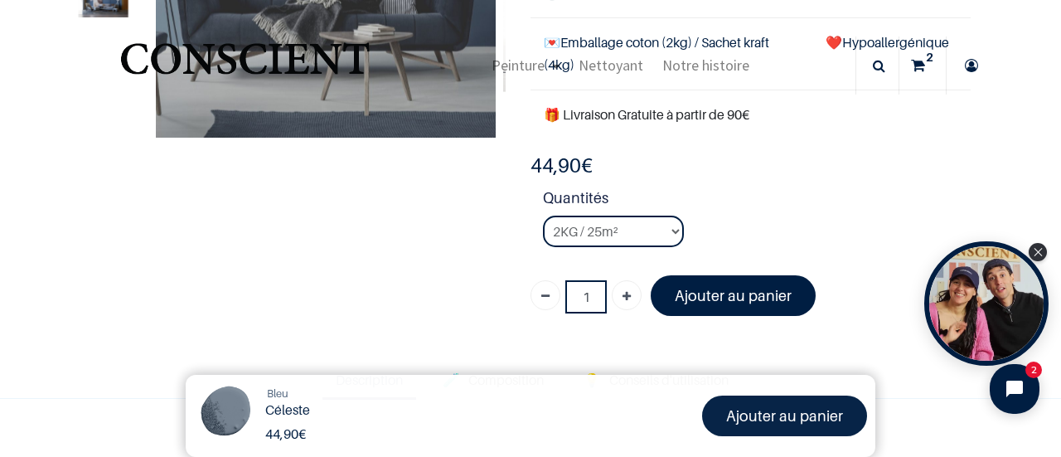
scroll to position [162, 0]
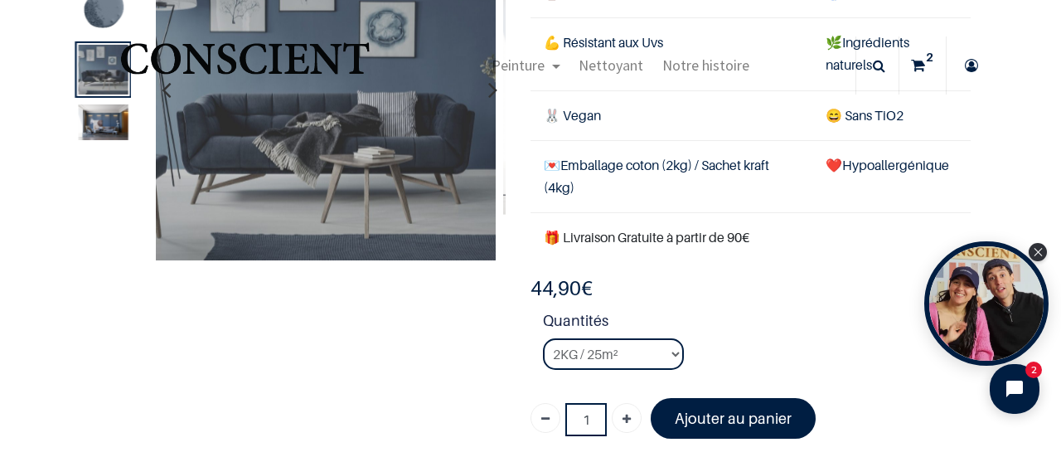
click at [925, 60] on sup "2" at bounding box center [930, 57] width 16 height 17
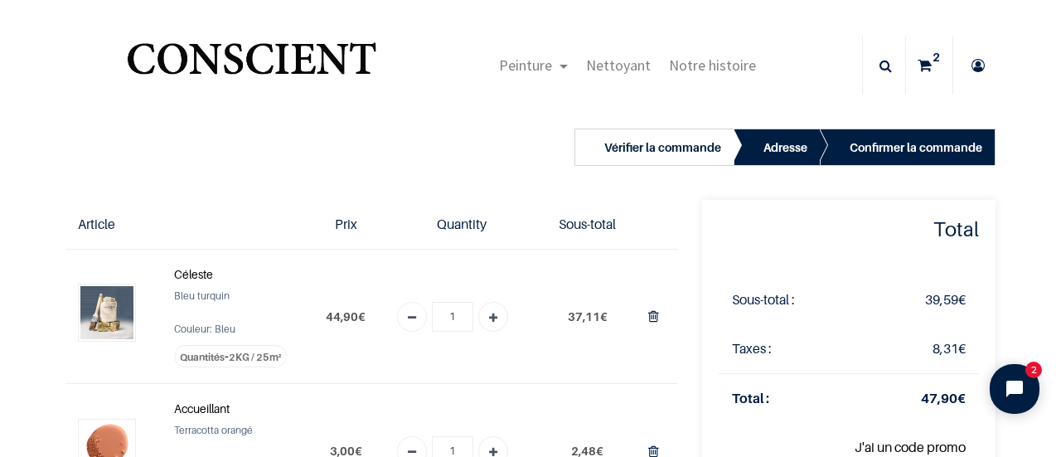
click at [322, 65] on img "Logo of Conscient" at bounding box center [251, 65] width 256 height 65
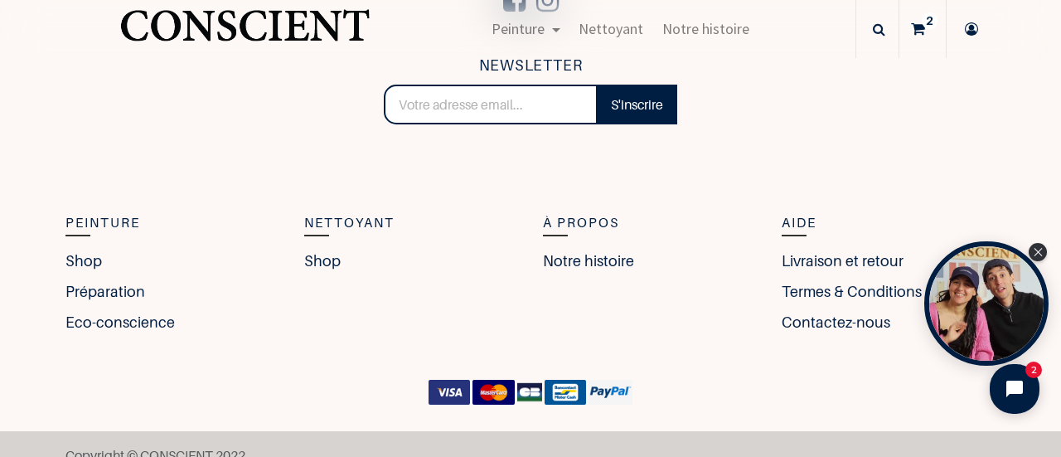
scroll to position [3609, 0]
click at [80, 256] on link "Shop" at bounding box center [87, 260] width 45 height 22
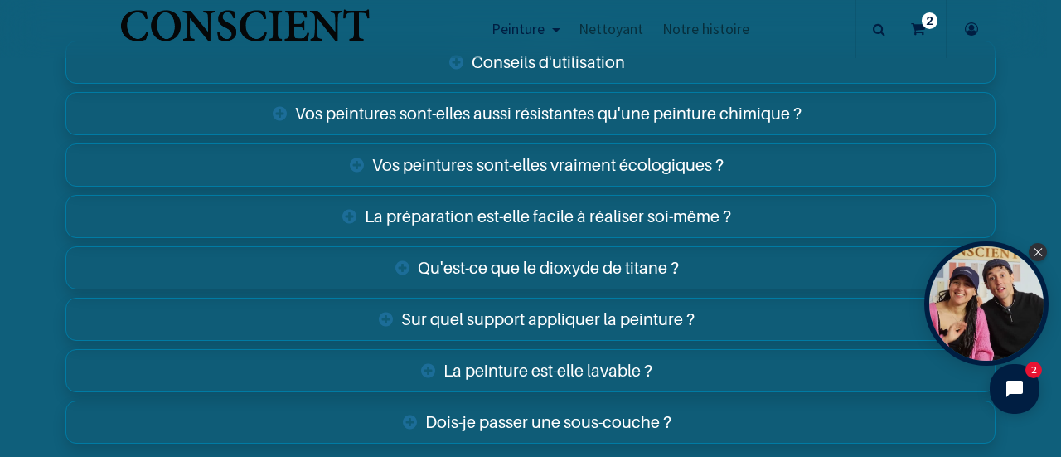
scroll to position [5818, 0]
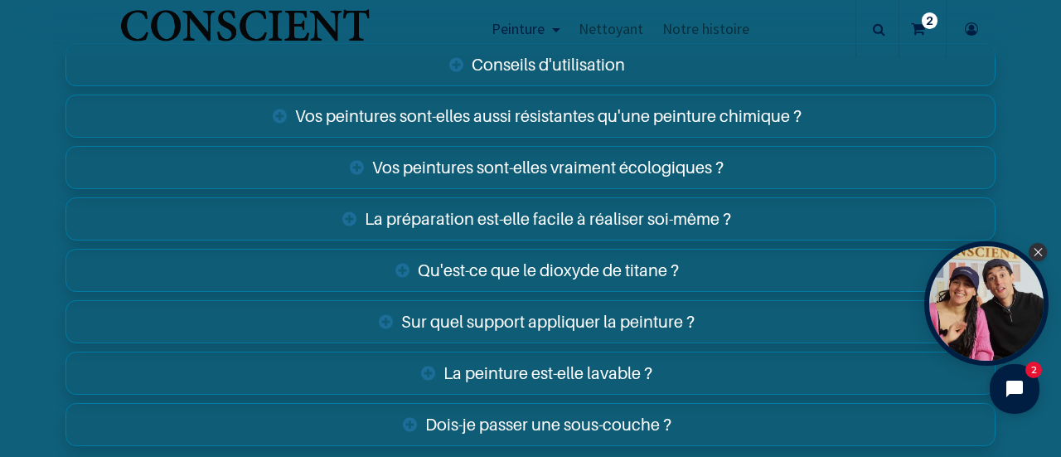
click at [507, 167] on link "Vos peintures sont-elles vraiment écologiques ?" at bounding box center [530, 167] width 930 height 43
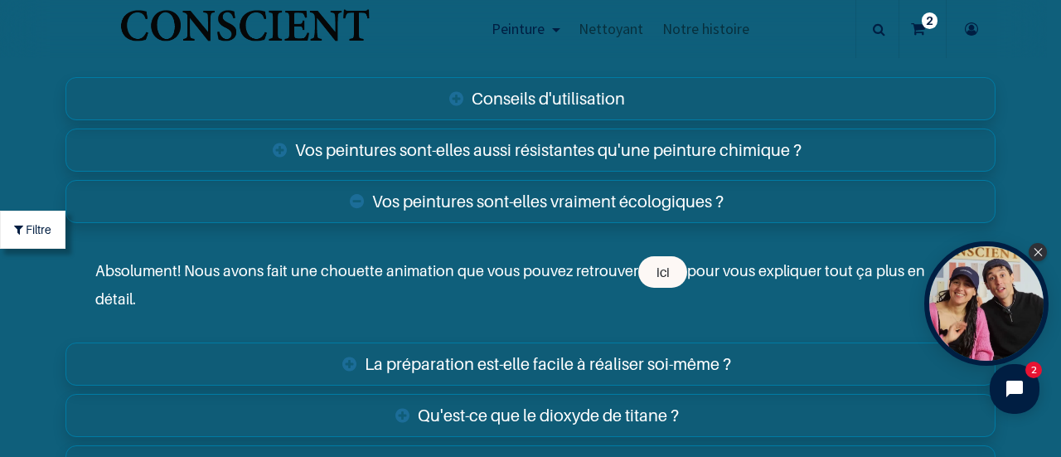
scroll to position [5693, 0]
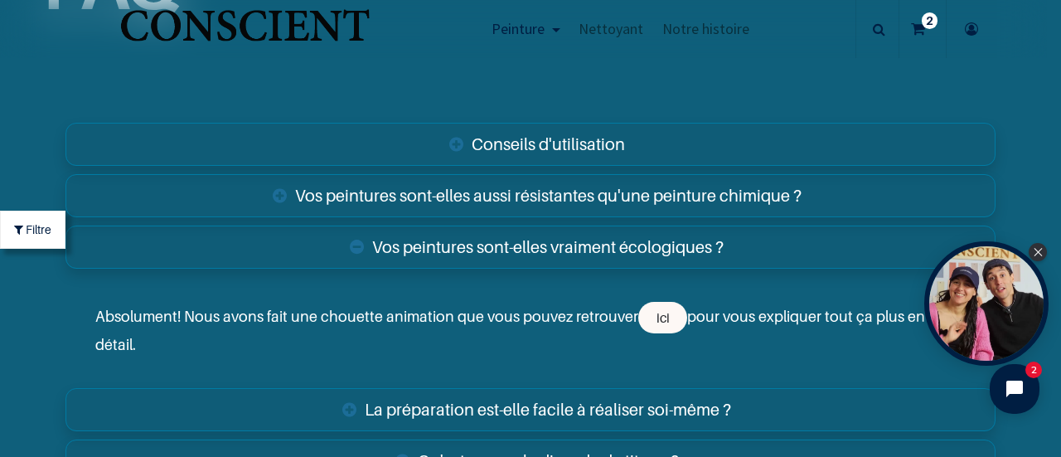
click at [503, 191] on link "Vos peintures sont-elles aussi résistantes qu'une peinture chimique ?" at bounding box center [530, 195] width 930 height 43
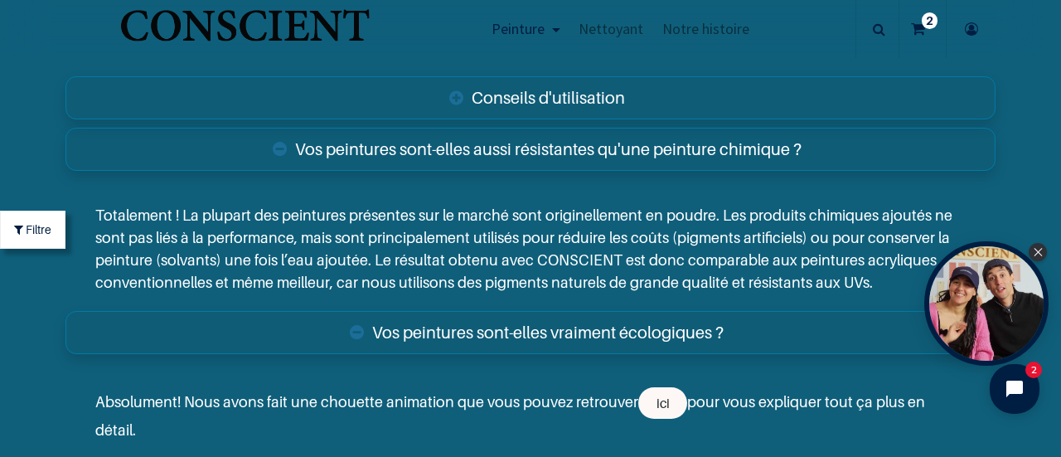
scroll to position [5701, 0]
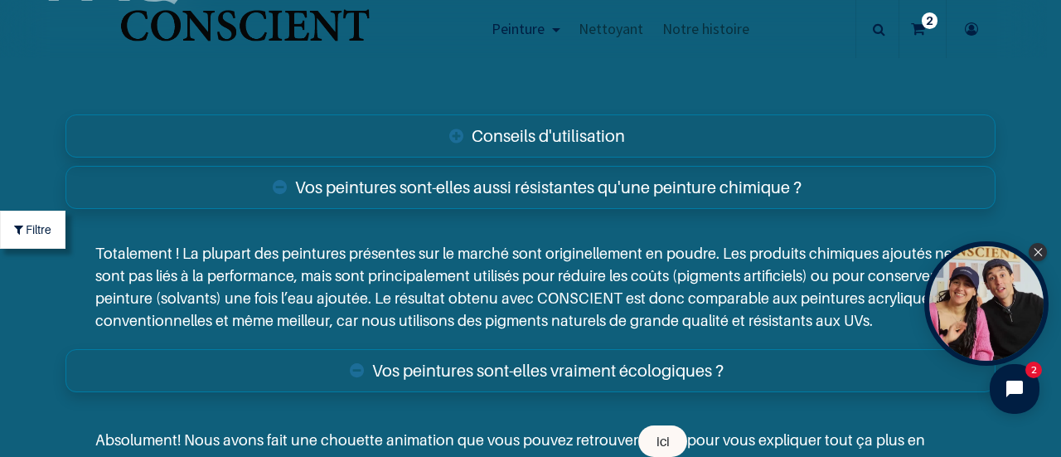
click at [547, 127] on link "Conseils d'utilisation" at bounding box center [530, 135] width 930 height 43
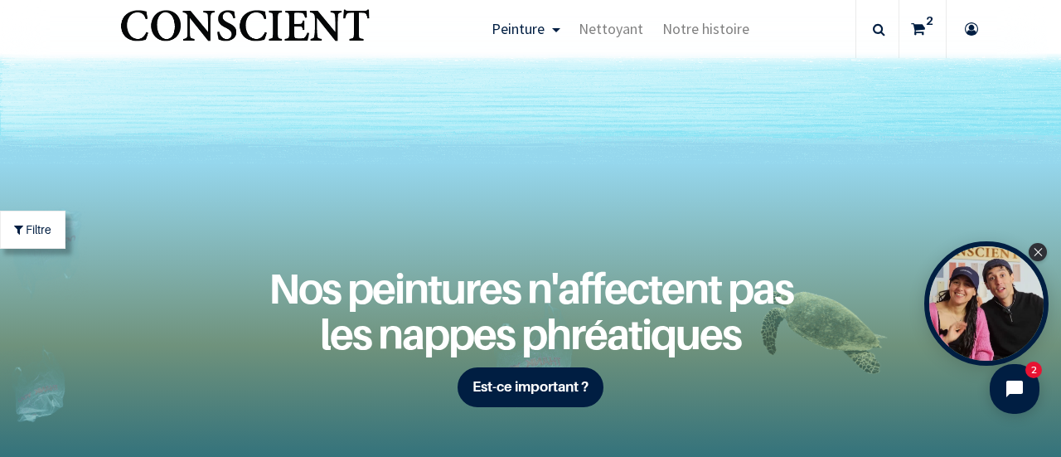
scroll to position [5263, 0]
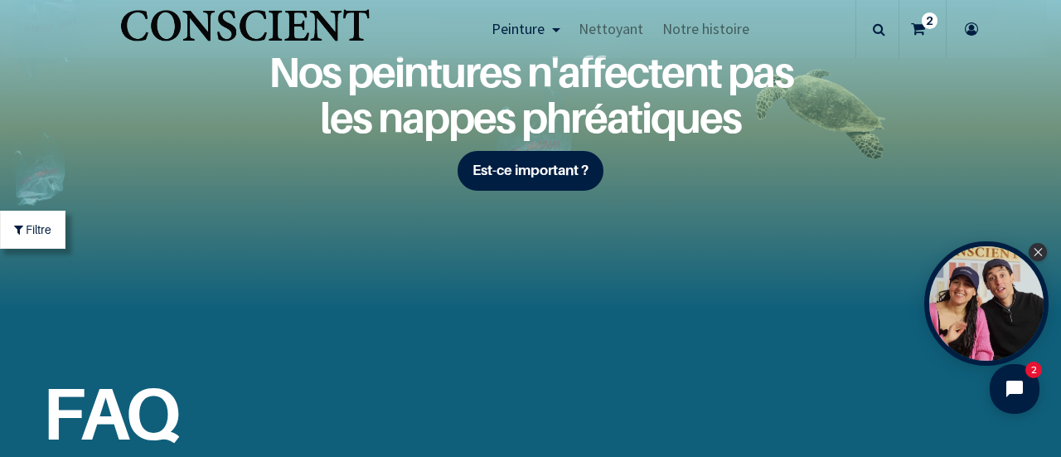
drag, startPoint x: 366, startPoint y: 251, endPoint x: 421, endPoint y: 344, distance: 107.7
click at [421, 344] on div "FAQ" at bounding box center [301, 429] width 627 height 239
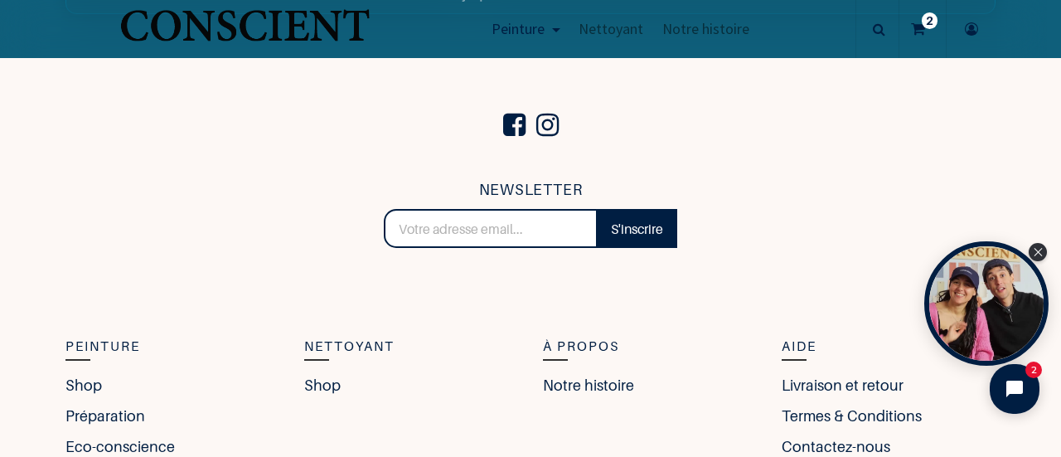
scroll to position [6802, 0]
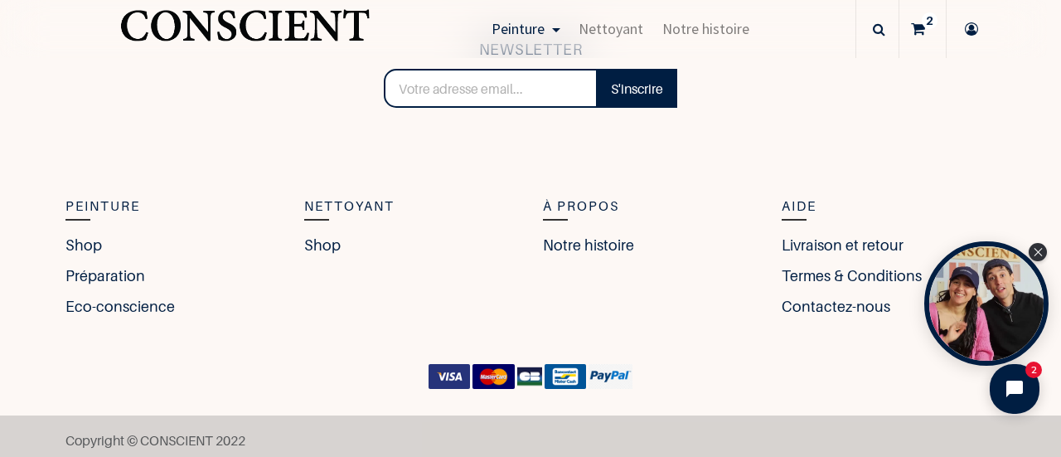
click at [421, 344] on section "NEWSLETTER S'inscrire Merci Peinture Shop Préparation Eco-conscience Nettoyant …" at bounding box center [530, 145] width 1061 height 454
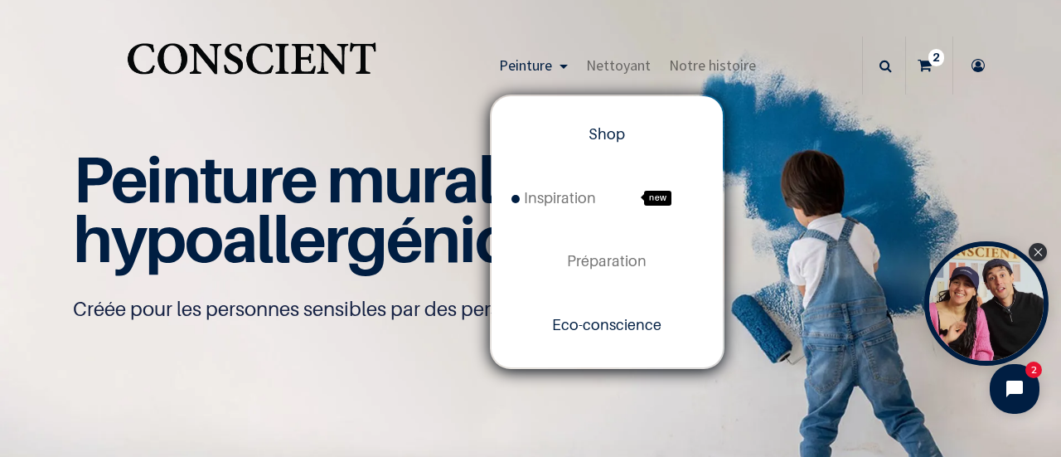
scroll to position [58, 0]
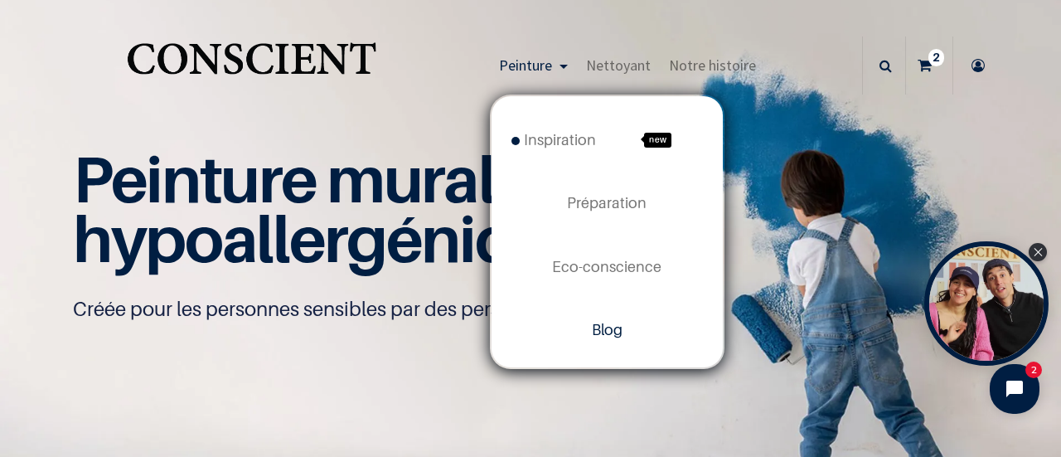
click at [600, 335] on span "Blog" at bounding box center [607, 329] width 31 height 17
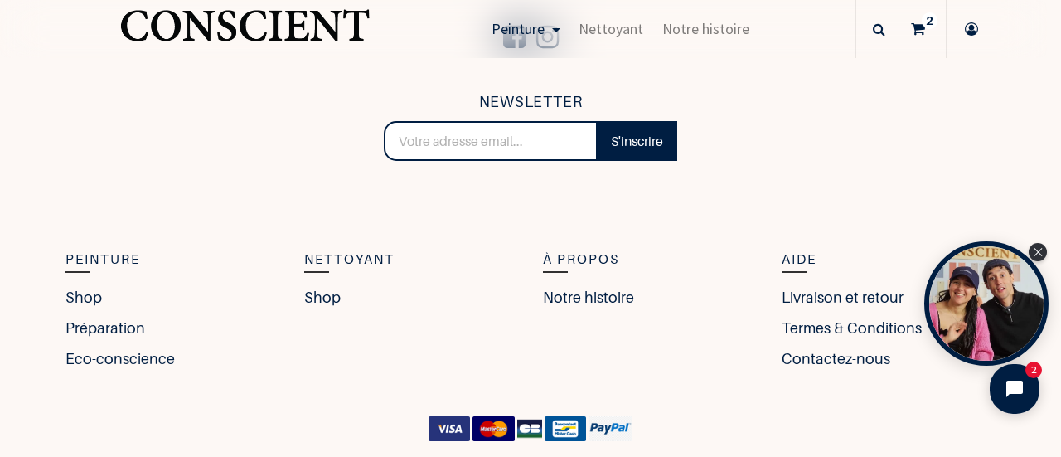
scroll to position [2730, 0]
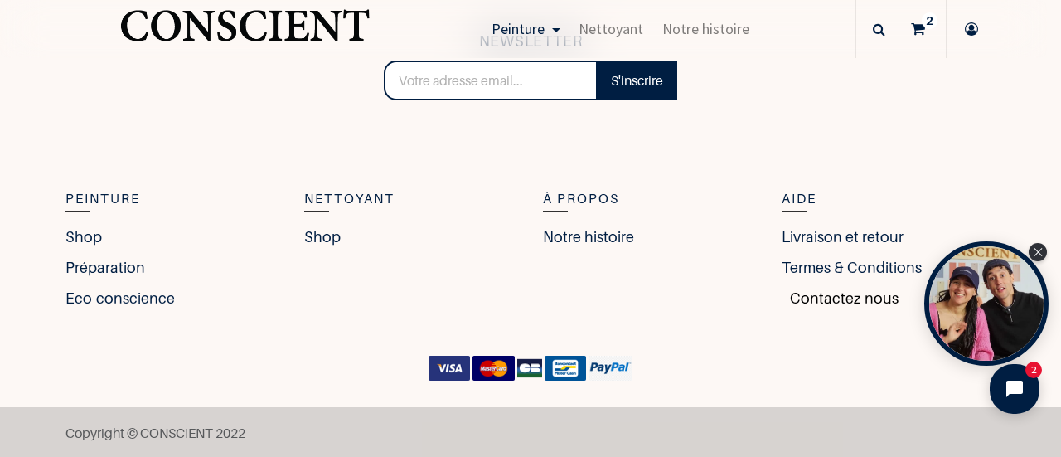
click at [819, 307] on link "Contactez-nous" at bounding box center [840, 298] width 117 height 22
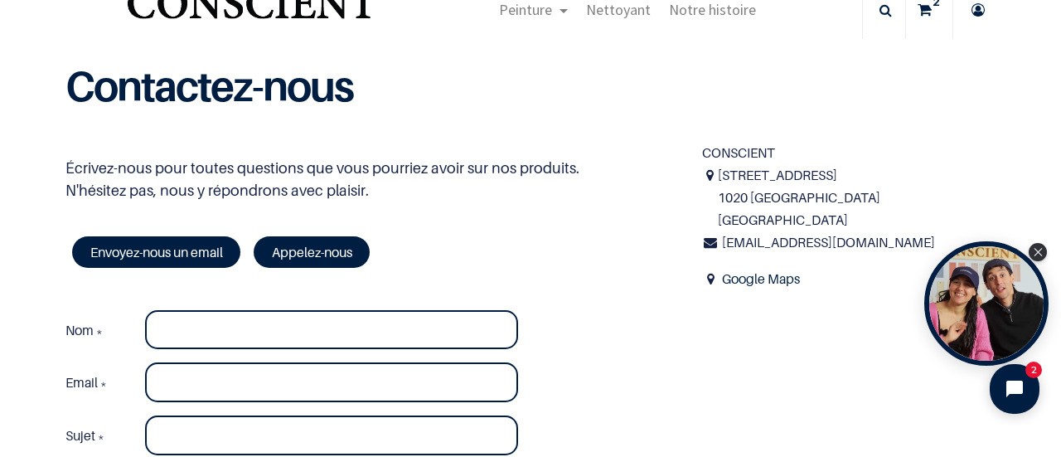
scroll to position [56, 0]
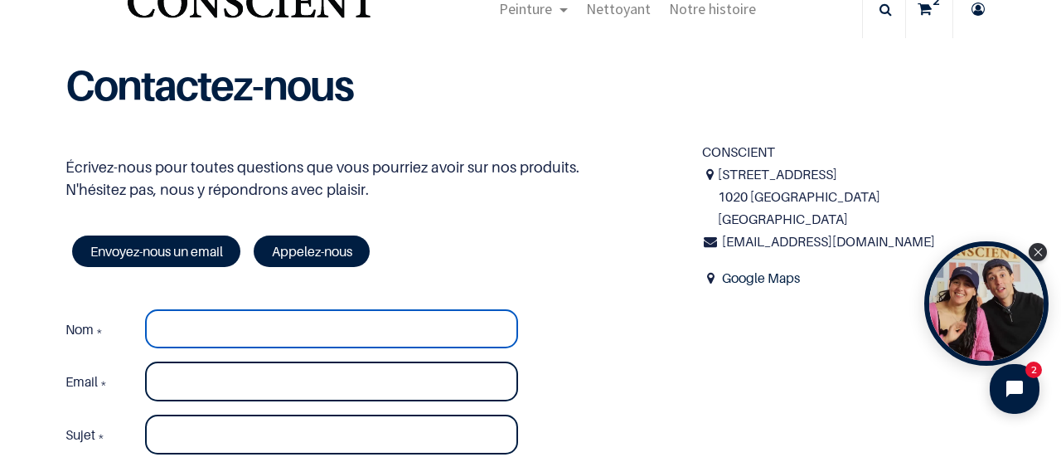
click at [246, 334] on input "Nom *" at bounding box center [331, 329] width 373 height 40
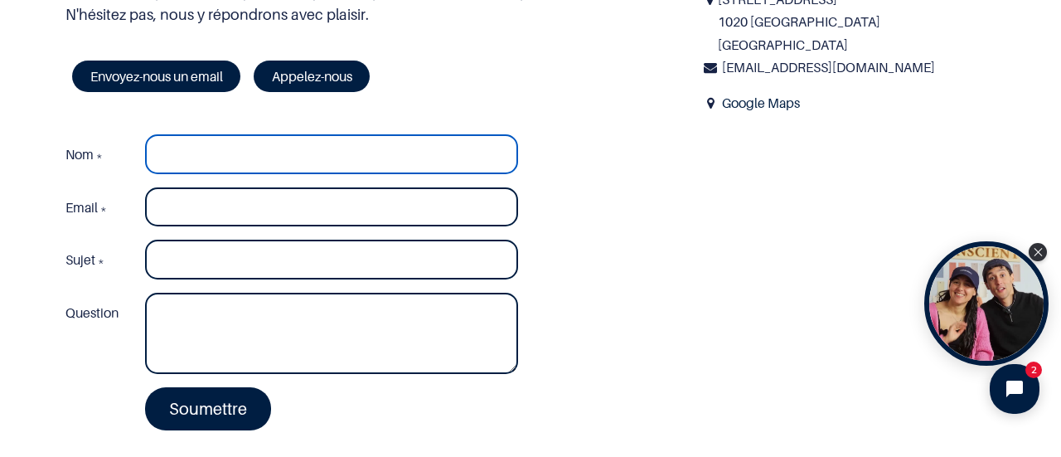
scroll to position [137, 0]
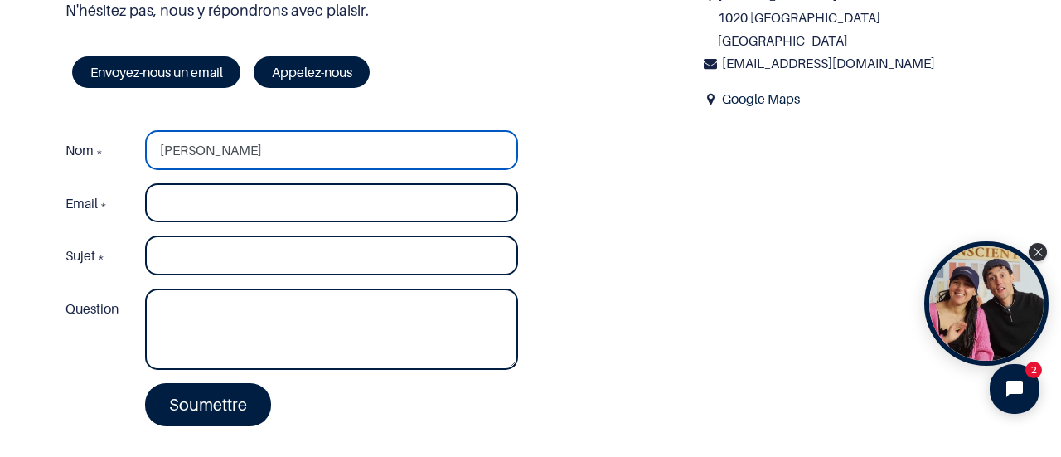
type input "[PERSON_NAME]"
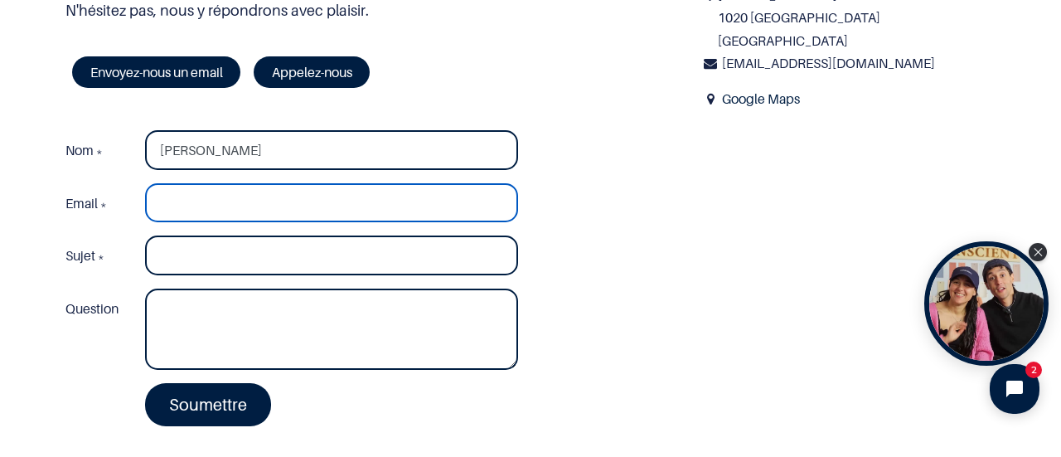
click at [256, 208] on input "Email *" at bounding box center [331, 203] width 373 height 40
type input "[PERSON_NAME][EMAIL_ADDRESS][DOMAIN_NAME]"
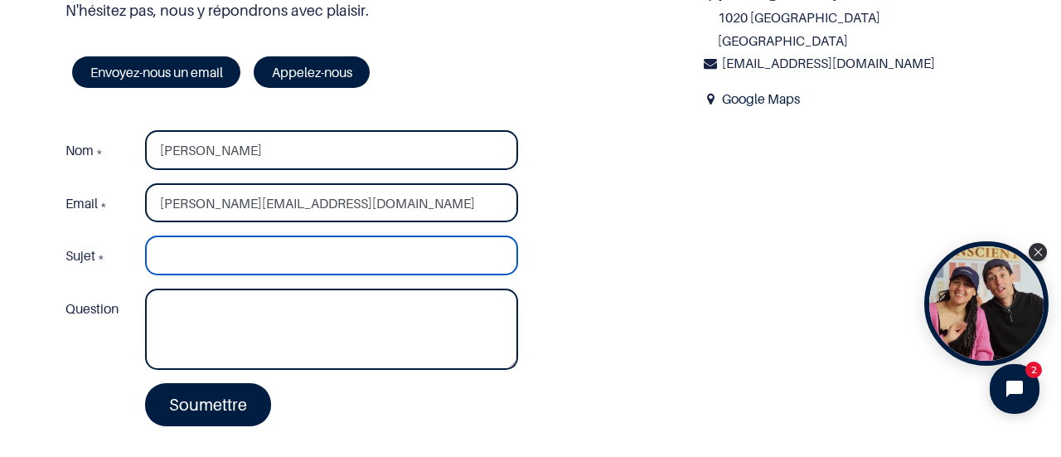
click at [227, 254] on input "Sujet *" at bounding box center [331, 255] width 373 height 40
type input "Quantité recommandée"
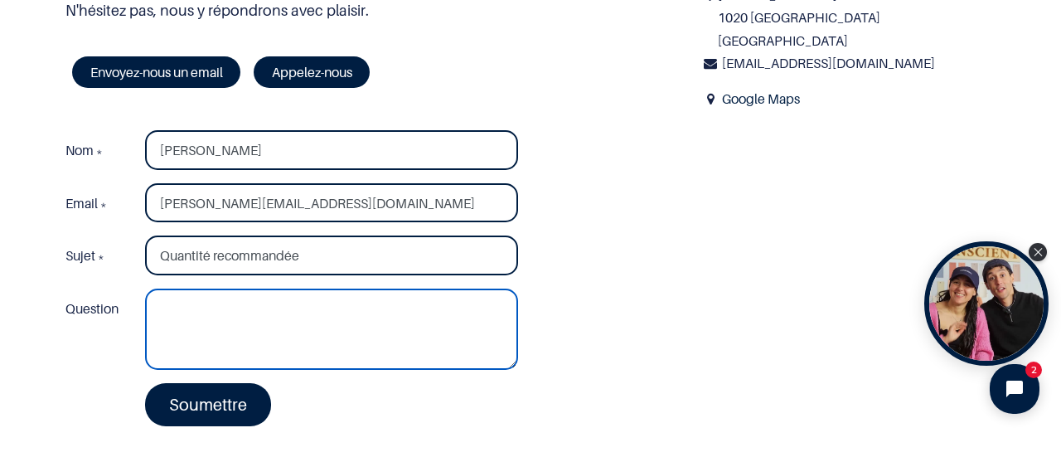
click at [199, 301] on textarea "Question" at bounding box center [331, 328] width 373 height 81
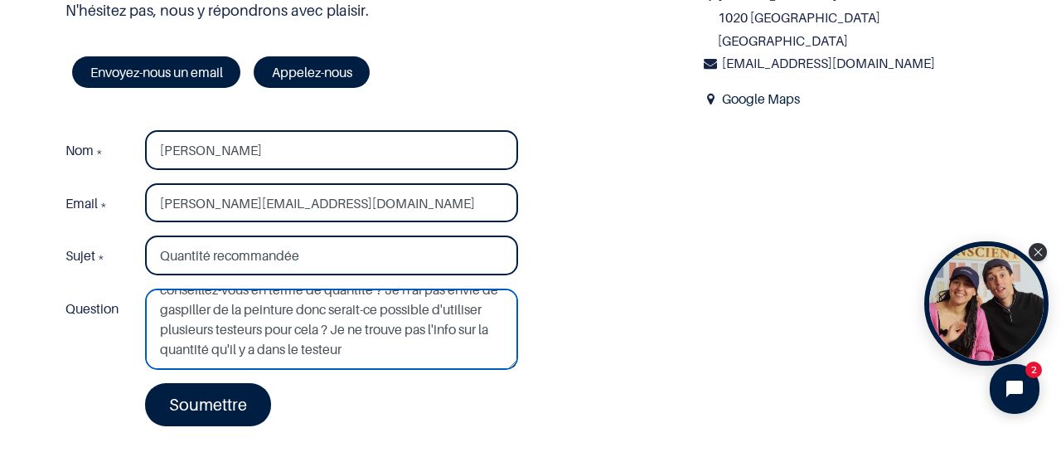
scroll to position [60, 0]
click at [159, 351] on textarea "Bonjour, J'aimerais repeindre une petite armoire. Que me conseillez-vous en ter…" at bounding box center [331, 328] width 373 height 81
click at [448, 336] on textarea "Bonjour, J'aimerais repeindre une petite armoire. Que me conseillez-vous en ter…" at bounding box center [331, 328] width 373 height 81
click at [246, 359] on textarea "Bonjour, J'aimerais repeindre une petite armoire. Que me conseillez-vous en ter…" at bounding box center [331, 328] width 373 height 81
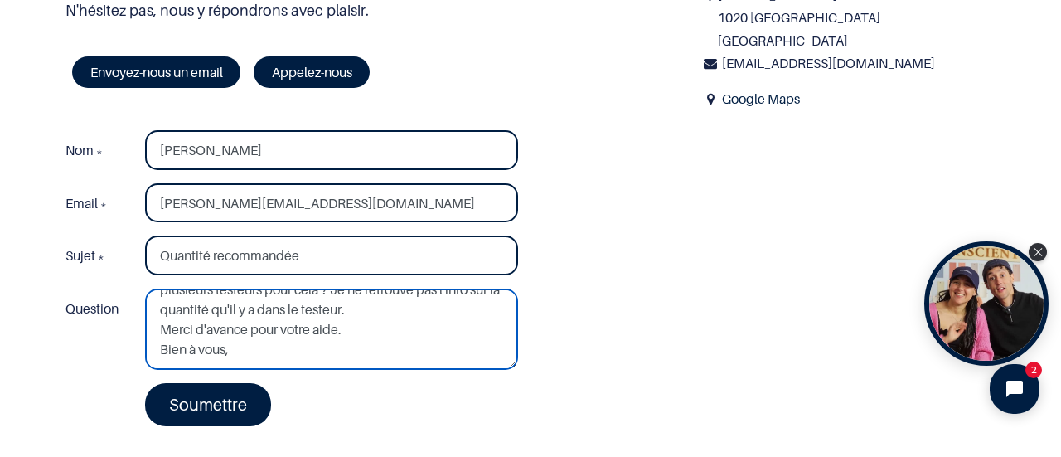
scroll to position [128, 0]
type textarea "Bonjour, J'aimerais repeindre une petite armoire. Que me conseillez-vous en ter…"
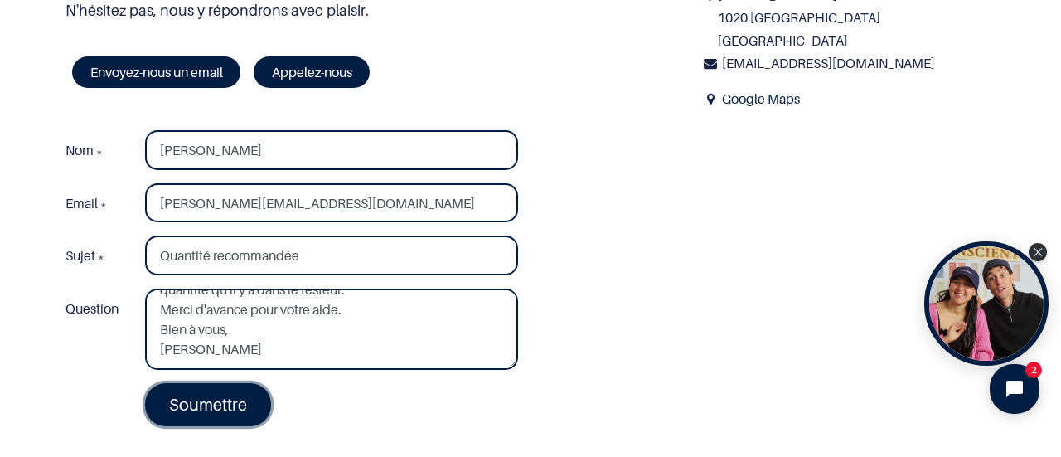
click at [215, 414] on link "Soumettre" at bounding box center [208, 404] width 126 height 43
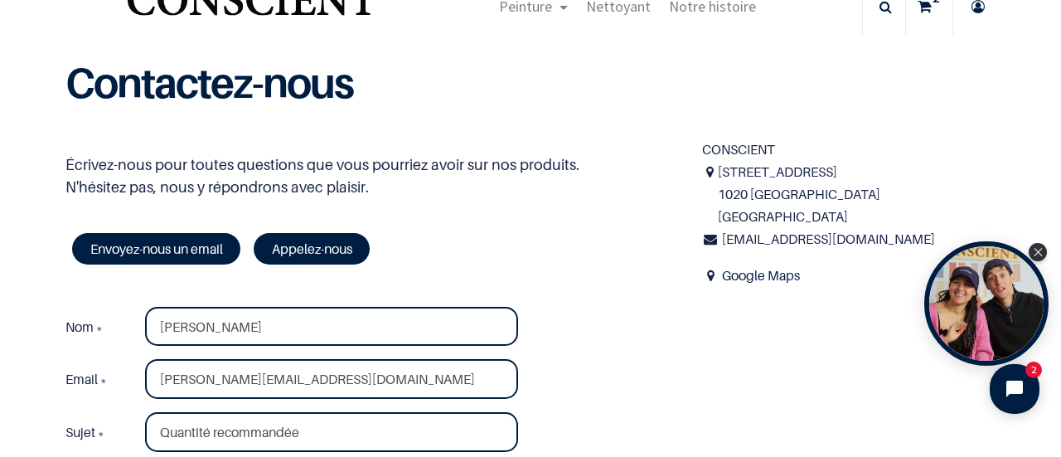
scroll to position [60, 0]
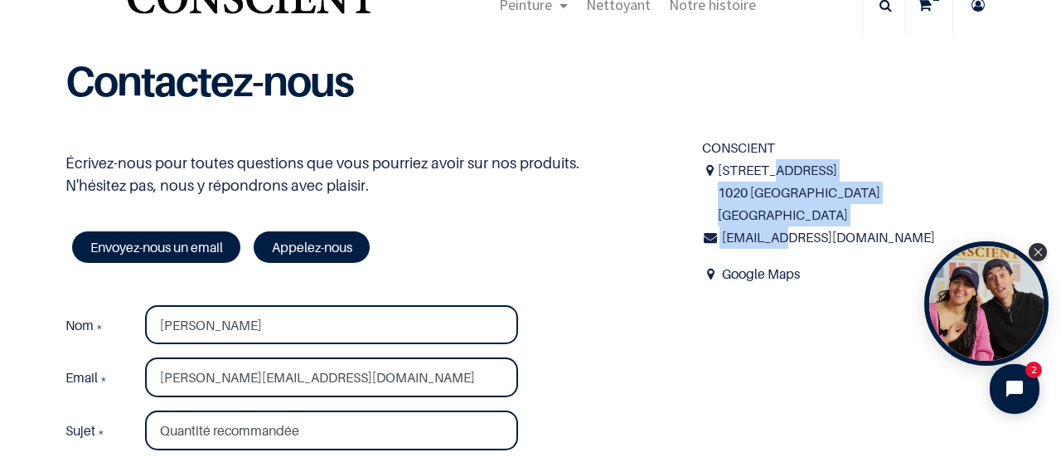
drag, startPoint x: 756, startPoint y: 165, endPoint x: 775, endPoint y: 236, distance: 73.8
click at [775, 236] on div "[STREET_ADDRESS] [EMAIL_ADDRESS][DOMAIN_NAME]" at bounding box center [848, 204] width 293 height 90
click at [775, 236] on span "[EMAIL_ADDRESS][DOMAIN_NAME]" at bounding box center [828, 237] width 213 height 17
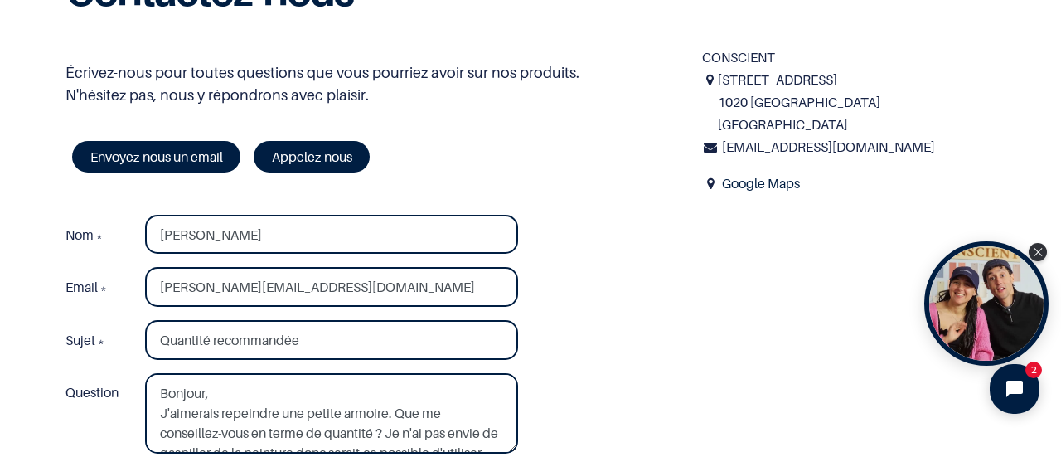
scroll to position [0, 0]
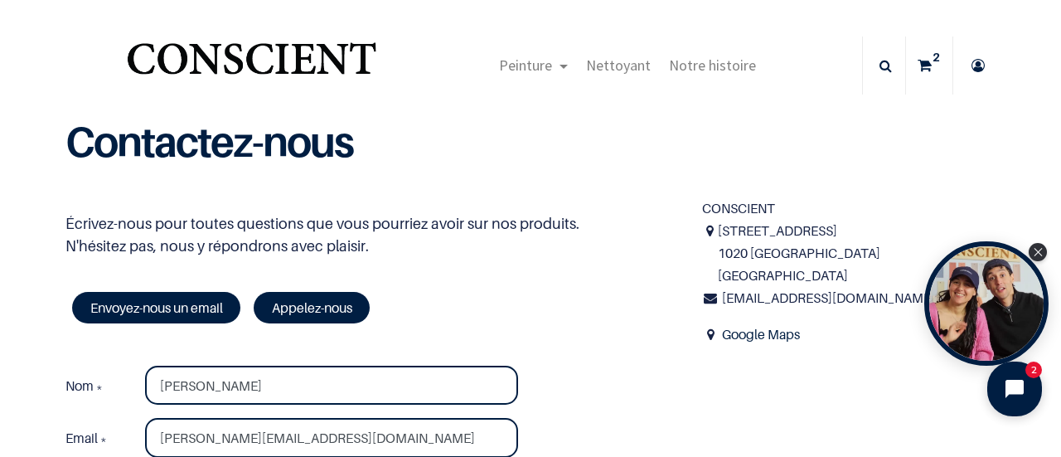
click at [1030, 380] on icon "Open chat widget" at bounding box center [1024, 389] width 26 height 26
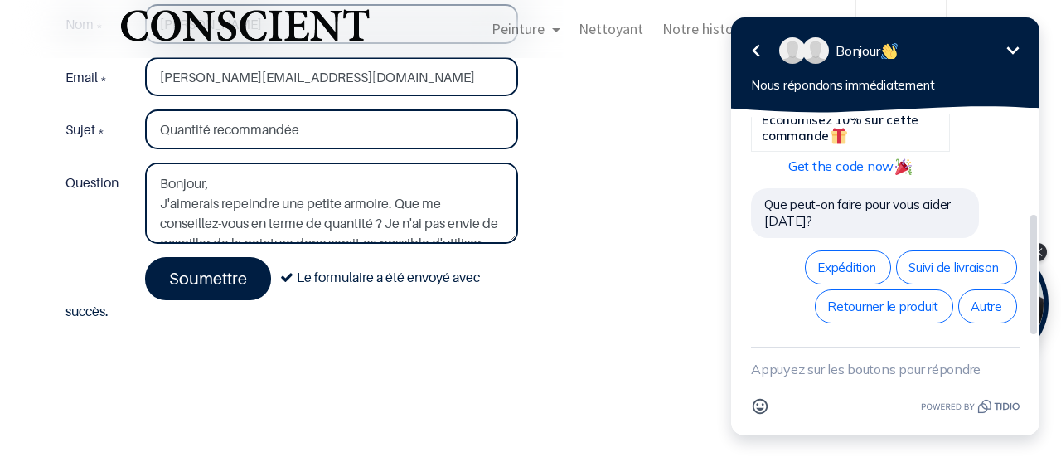
scroll to position [118, 0]
